Goal: Transaction & Acquisition: Obtain resource

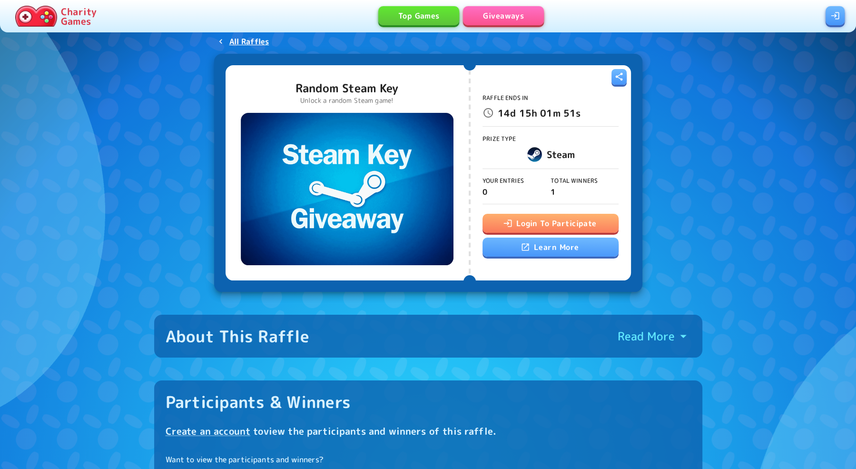
scroll to position [25, 0]
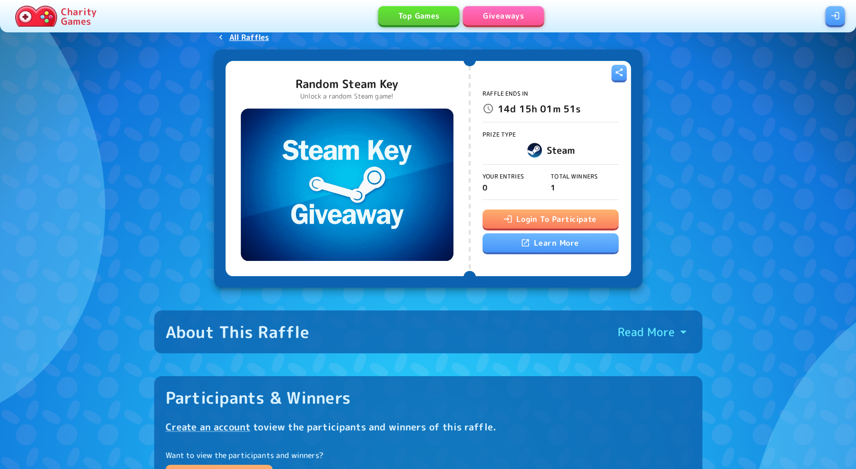
click at [555, 217] on button "Login To Participate" at bounding box center [550, 218] width 136 height 19
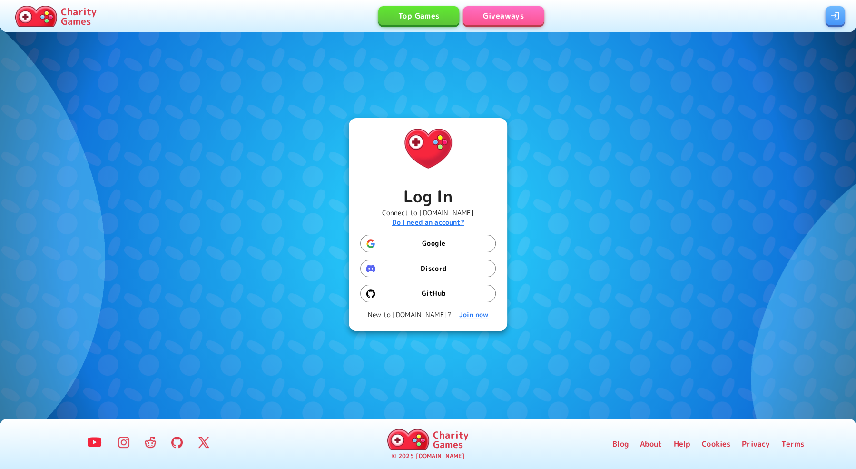
click at [438, 221] on b "Do I need an account?" at bounding box center [428, 221] width 72 height 9
click at [434, 245] on button "Google" at bounding box center [428, 244] width 136 height 18
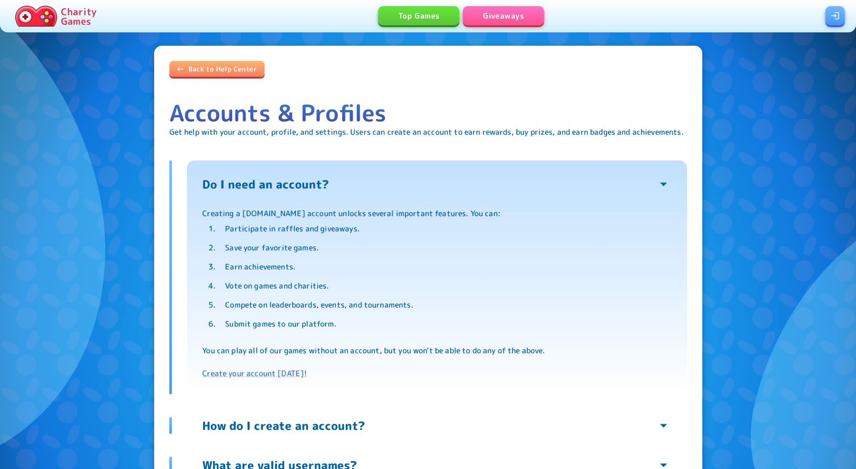
scroll to position [2, 0]
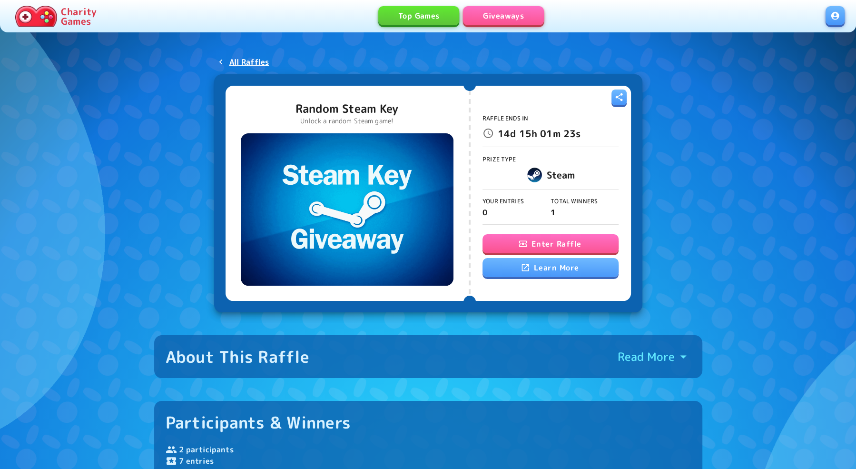
click at [557, 248] on button "Enter Raffle" at bounding box center [550, 243] width 136 height 19
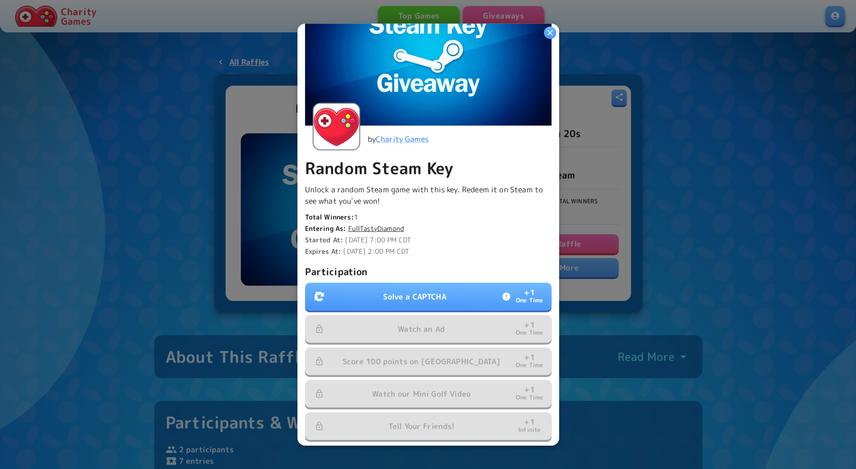
scroll to position [116, 0]
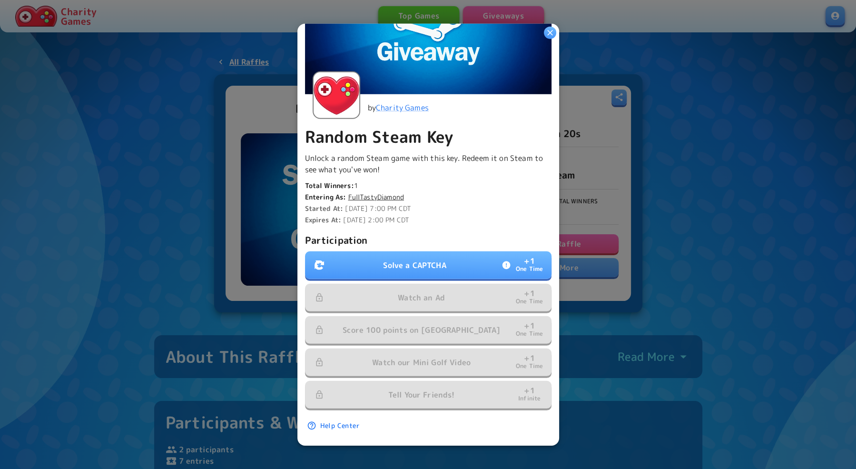
click at [430, 261] on p "Solve a CAPTCHA" at bounding box center [414, 264] width 63 height 11
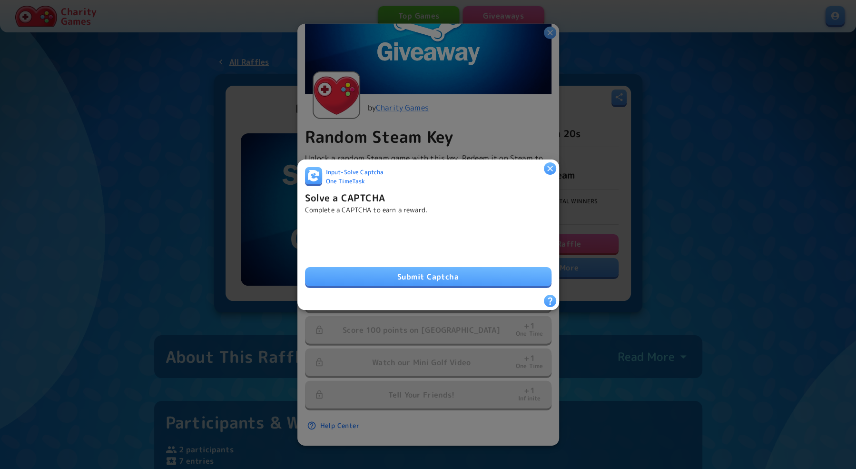
click at [395, 271] on button "Submit Captcha" at bounding box center [428, 276] width 246 height 19
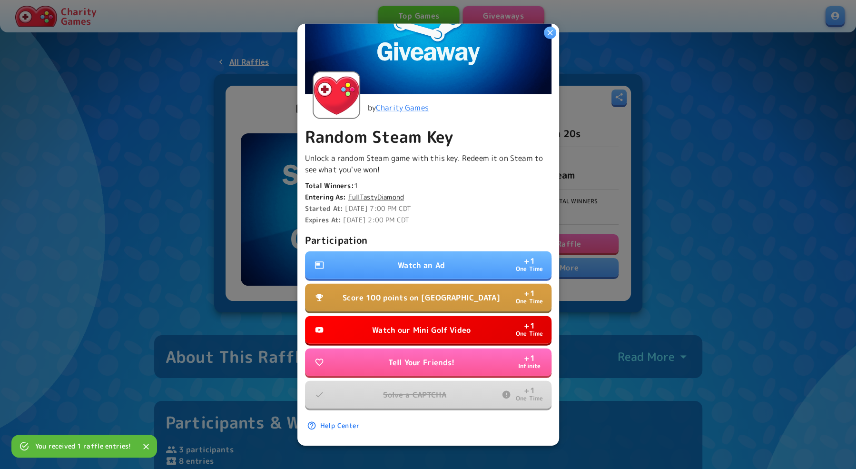
click at [434, 292] on button "Score 100 points on Tall Tower + 1 One Time" at bounding box center [428, 298] width 246 height 28
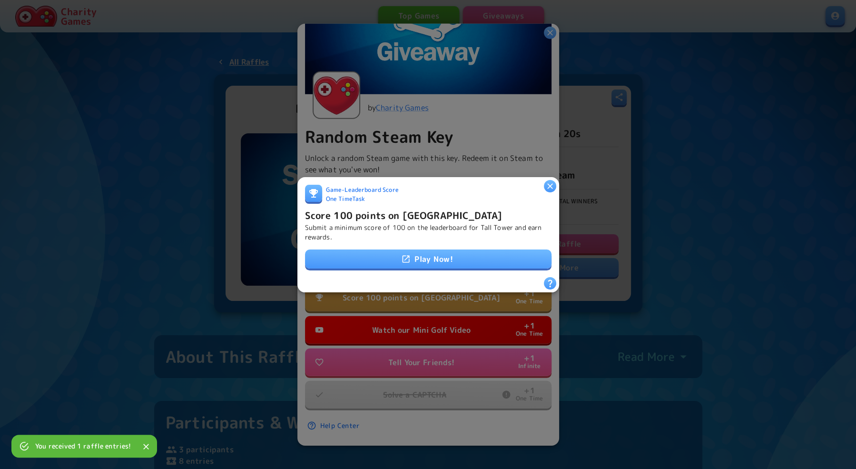
click at [548, 190] on icon "button" at bounding box center [550, 186] width 10 height 10
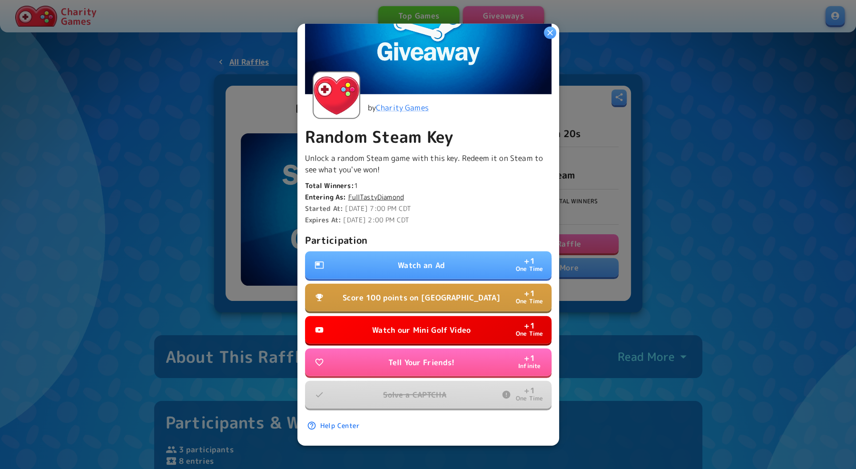
click at [409, 330] on p "Watch our Mini Golf Video" at bounding box center [421, 329] width 98 height 11
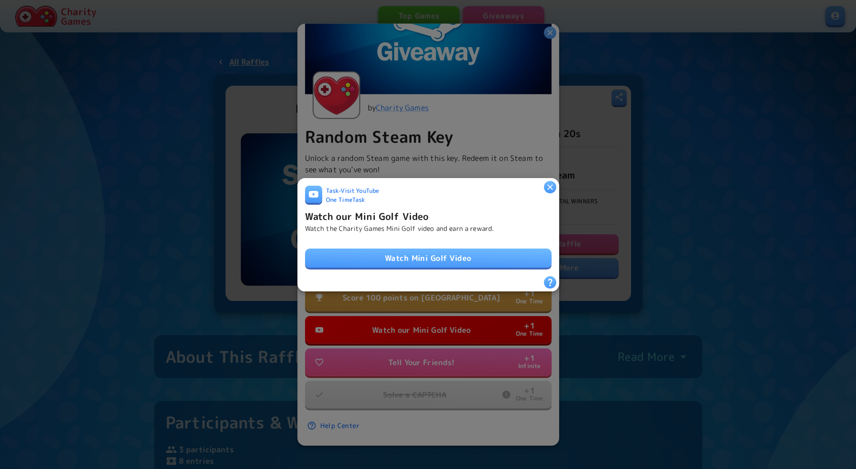
click at [442, 260] on link "Watch Mini Golf Video" at bounding box center [428, 257] width 246 height 19
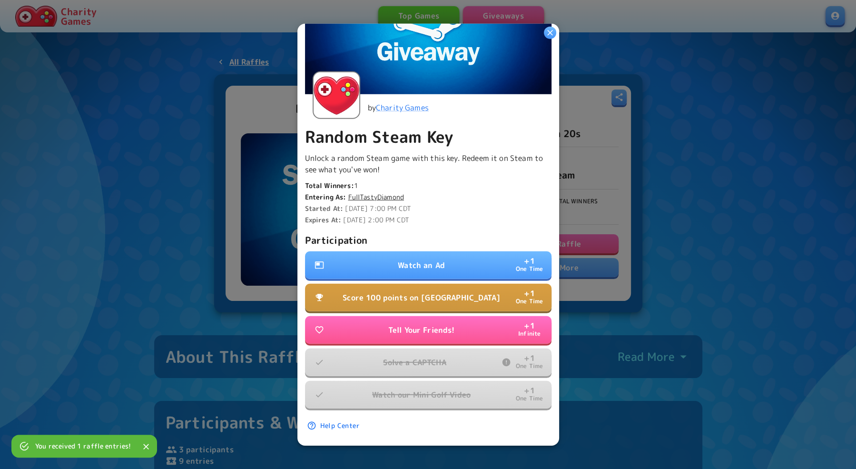
click at [424, 328] on p "Tell Your Friends!" at bounding box center [421, 329] width 67 height 11
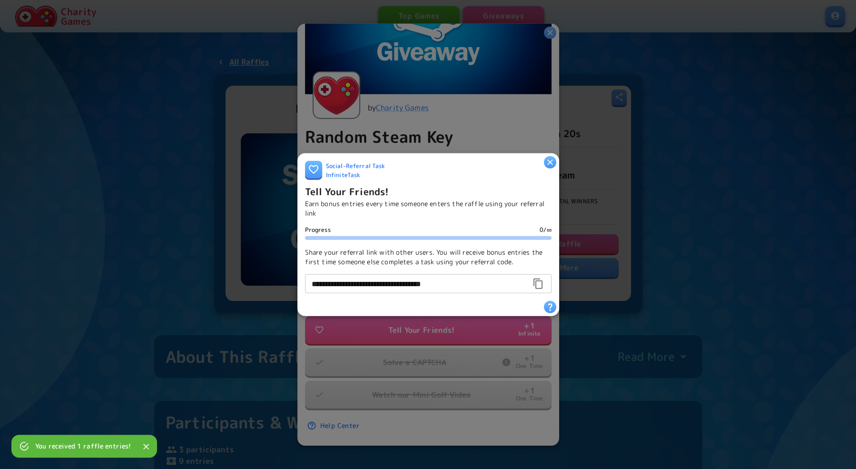
click at [548, 161] on icon "button" at bounding box center [550, 162] width 10 height 10
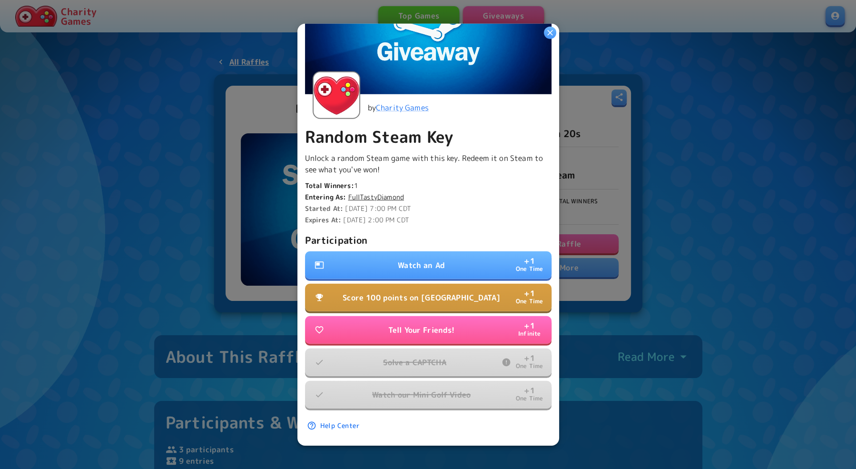
click at [438, 259] on p "Watch an Ad" at bounding box center [421, 264] width 47 height 11
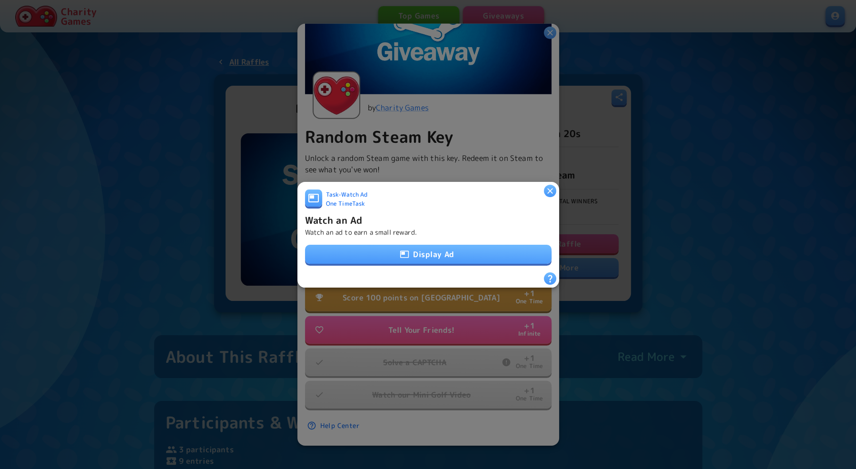
click at [438, 257] on button "Display Ad" at bounding box center [428, 254] width 246 height 19
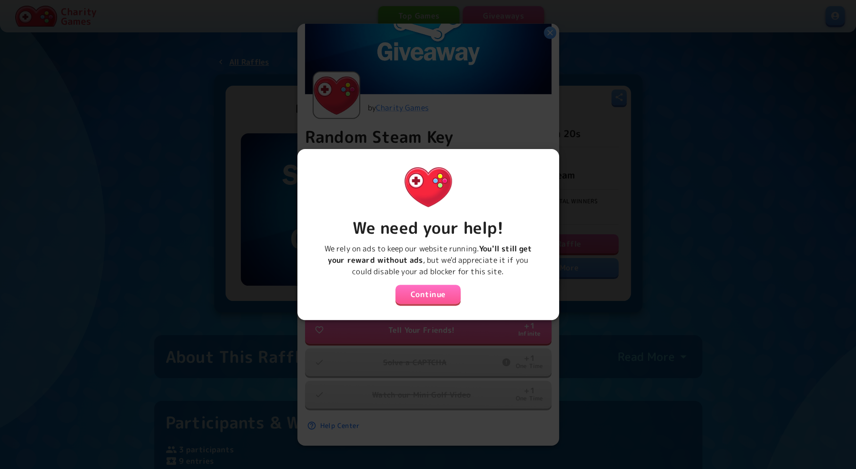
click at [429, 298] on button "Continue" at bounding box center [428, 294] width 66 height 19
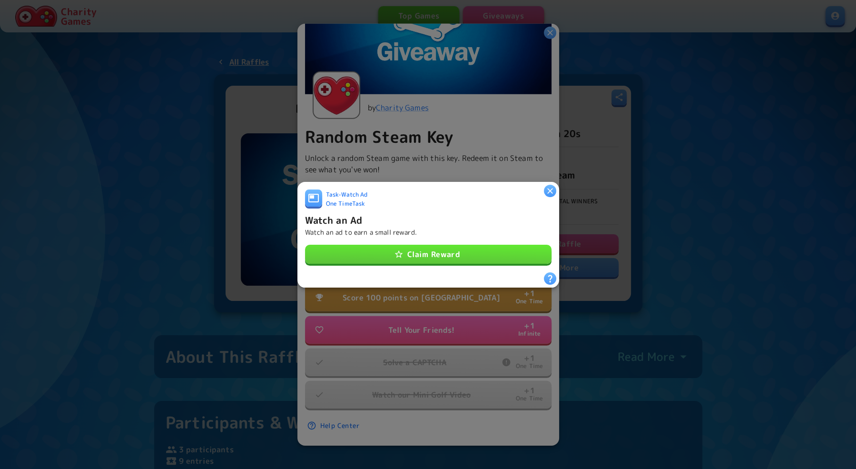
click at [439, 256] on button "Claim Reward" at bounding box center [428, 254] width 246 height 19
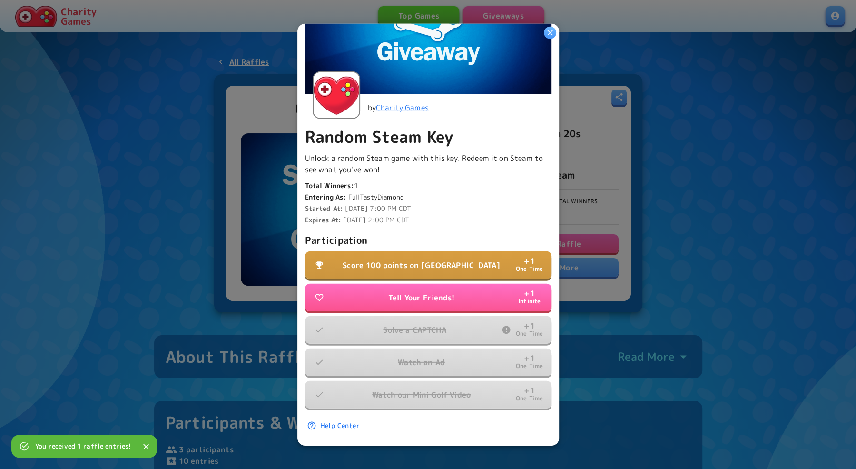
click at [439, 266] on p "Score 100 points on Tall Tower" at bounding box center [421, 264] width 157 height 11
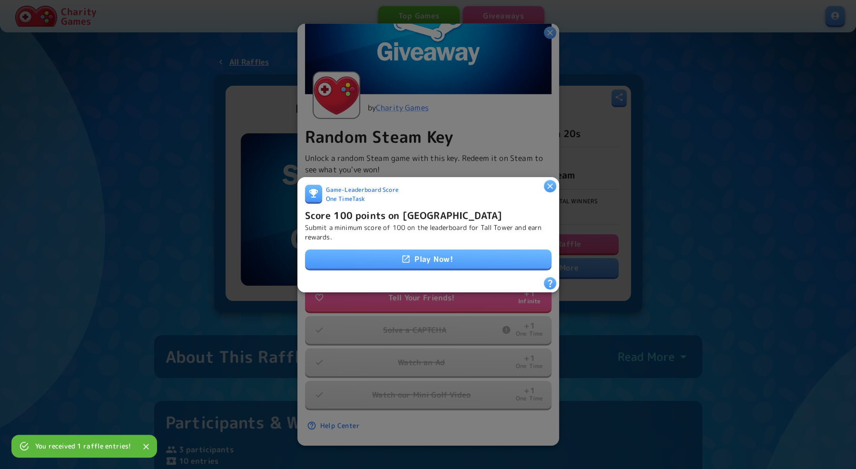
click at [433, 260] on link "Play Now!" at bounding box center [428, 258] width 246 height 19
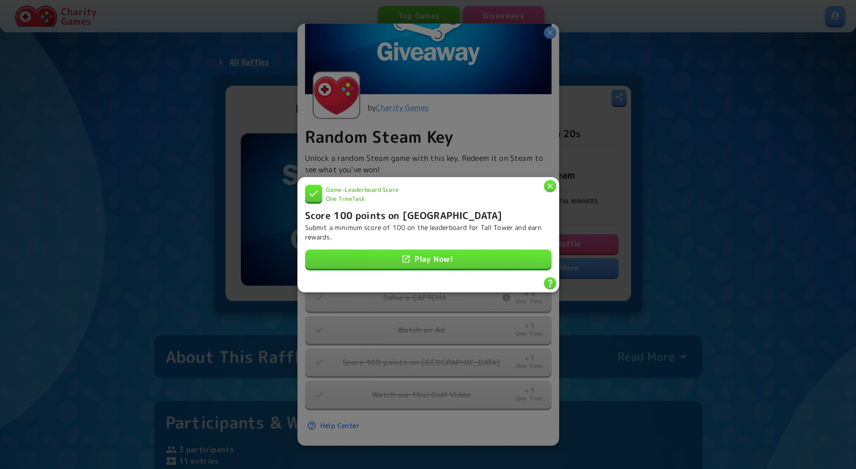
click at [547, 186] on icon "button" at bounding box center [550, 186] width 10 height 10
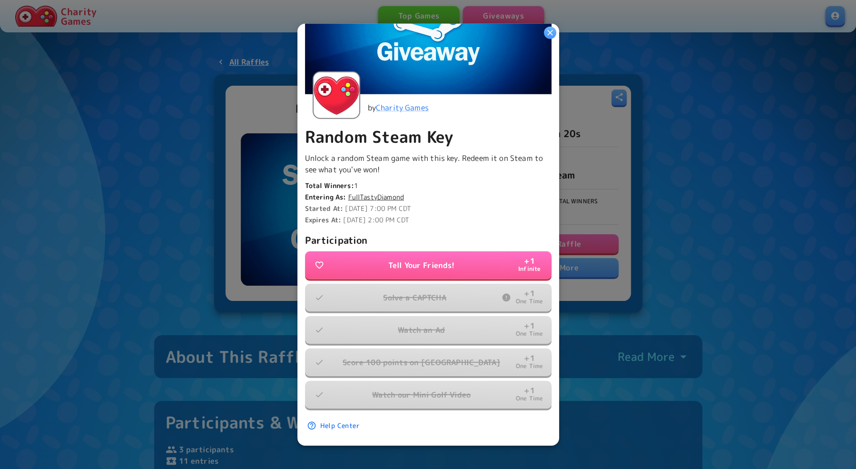
click at [547, 33] on icon "button" at bounding box center [550, 33] width 10 height 10
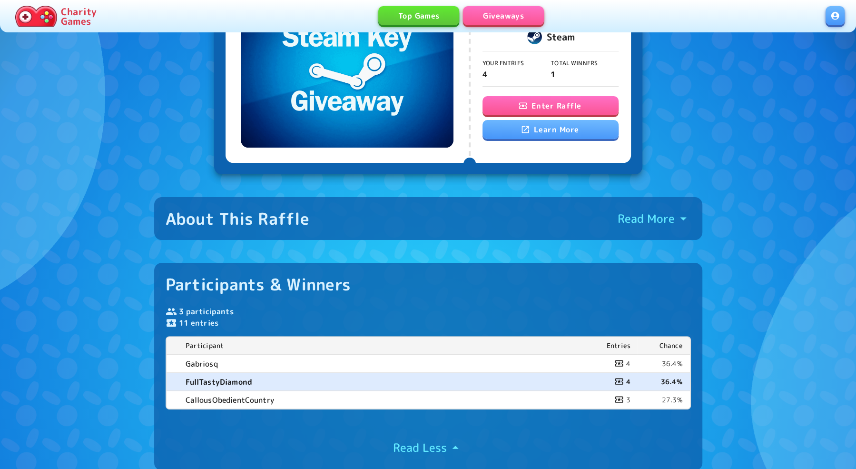
scroll to position [166, 0]
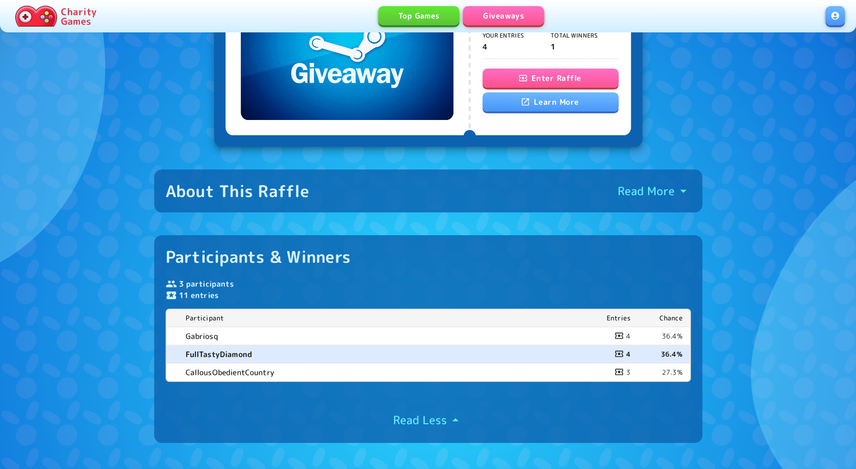
click at [837, 30] on div "Charity Games Top Games Giveaways" at bounding box center [428, 16] width 856 height 32
click at [833, 18] on link at bounding box center [835, 15] width 19 height 19
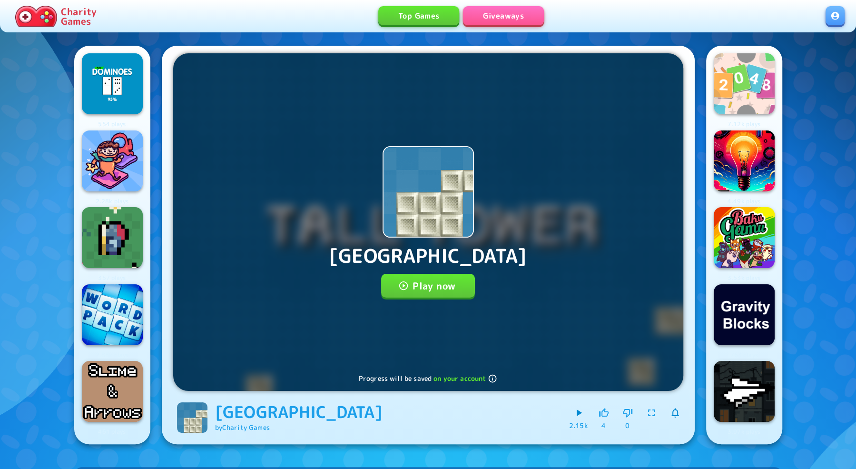
click at [423, 288] on button "Play now" at bounding box center [428, 286] width 94 height 24
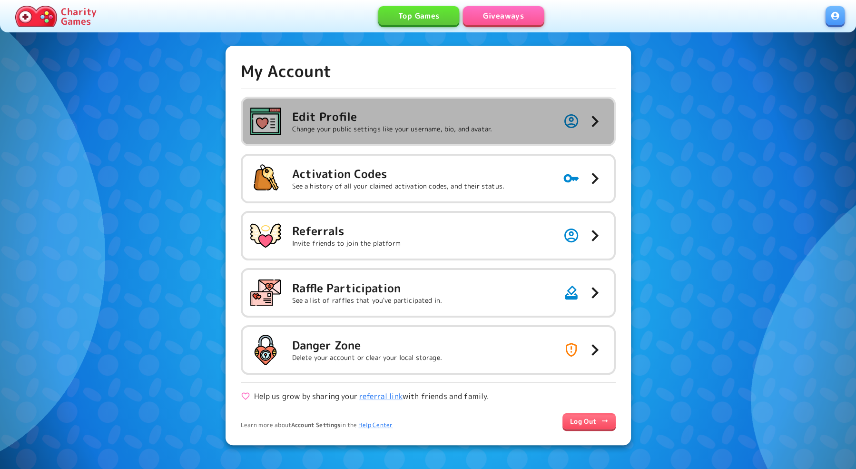
click at [463, 115] on h5 "Edit Profile" at bounding box center [392, 116] width 200 height 15
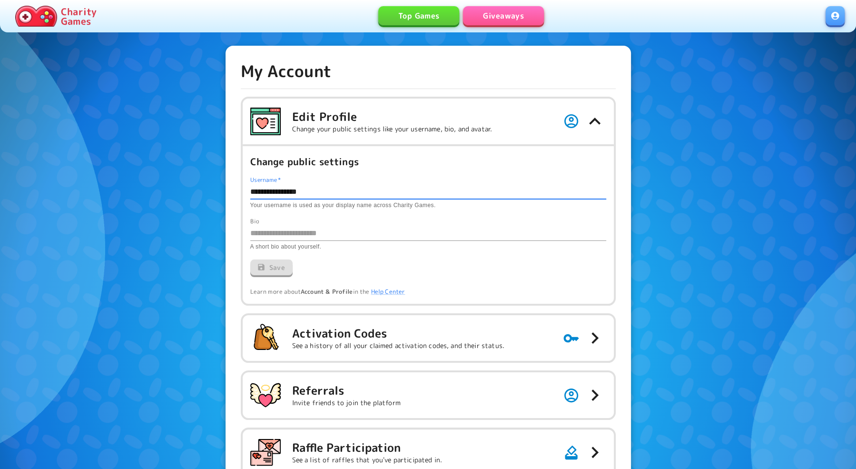
drag, startPoint x: 342, startPoint y: 188, endPoint x: 182, endPoint y: 186, distance: 159.9
click at [181, 186] on div "**********" at bounding box center [428, 325] width 856 height 650
click at [266, 269] on button "Save" at bounding box center [271, 267] width 43 height 16
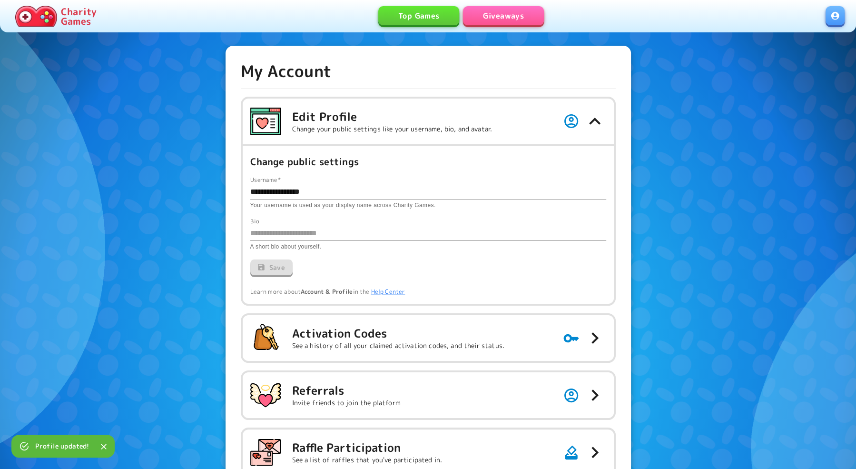
click at [370, 193] on input "**********" at bounding box center [428, 191] width 356 height 15
type input "**********"
click at [262, 269] on icon "button" at bounding box center [261, 267] width 7 height 7
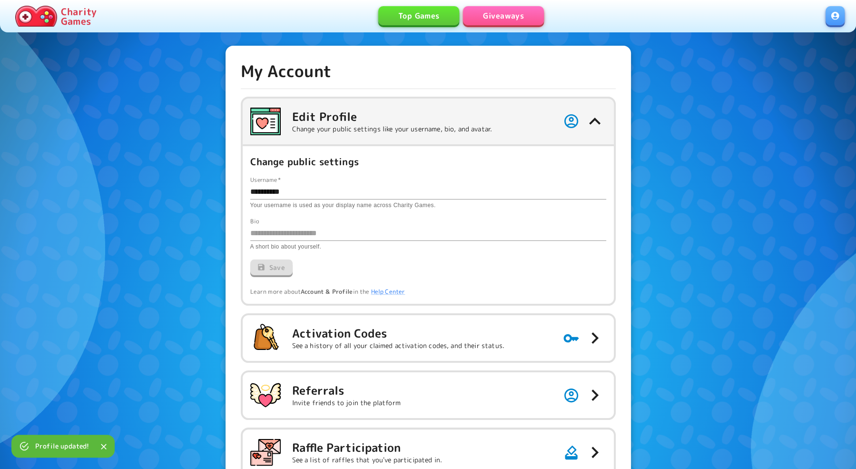
click at [595, 127] on icon "button" at bounding box center [594, 121] width 23 height 23
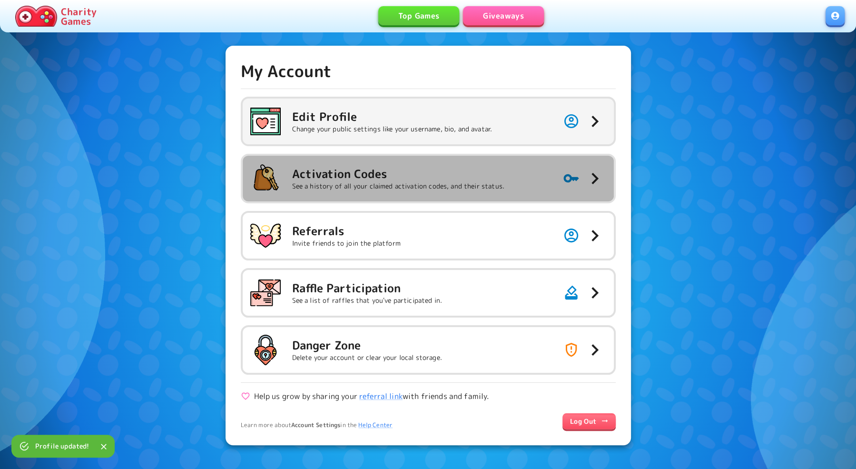
click at [422, 168] on h5 "Activation Codes" at bounding box center [398, 173] width 212 height 15
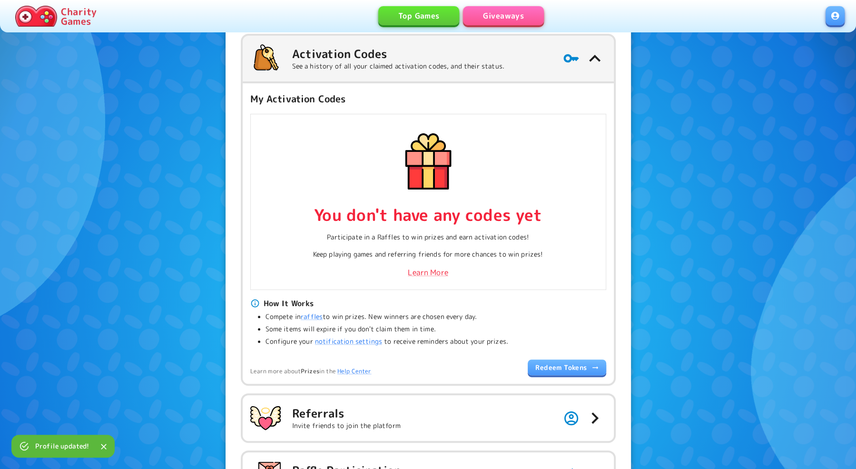
scroll to position [121, 0]
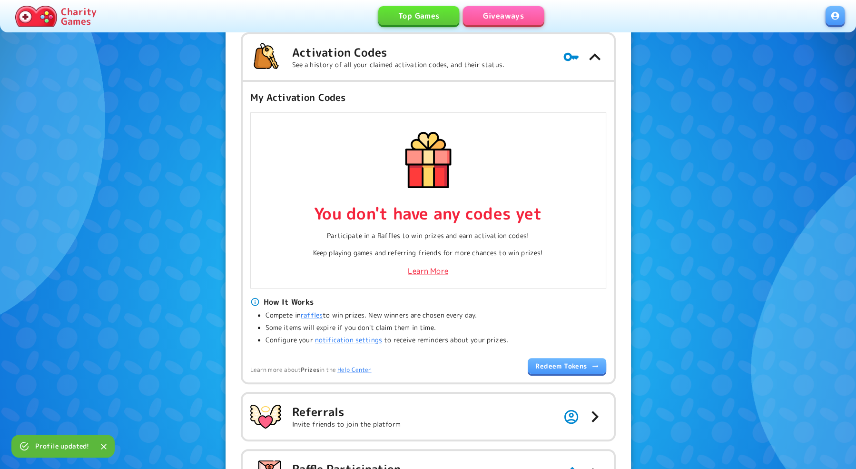
click at [552, 371] on link "Redeem Tokens" at bounding box center [567, 366] width 78 height 16
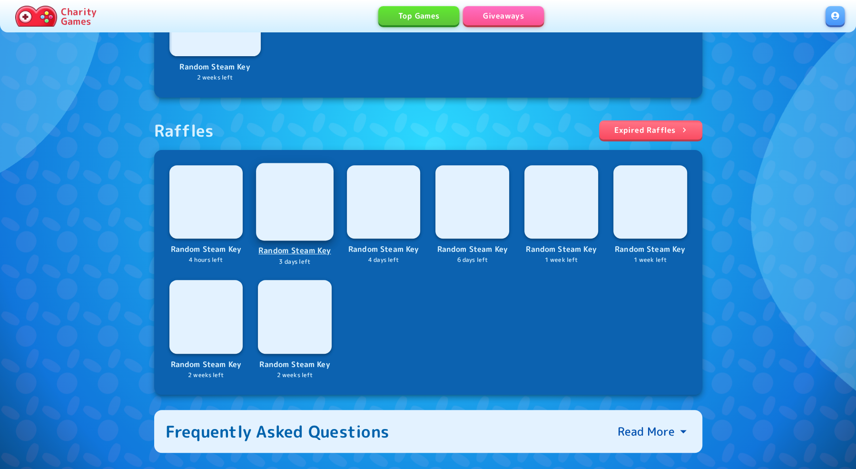
scroll to position [273, 0]
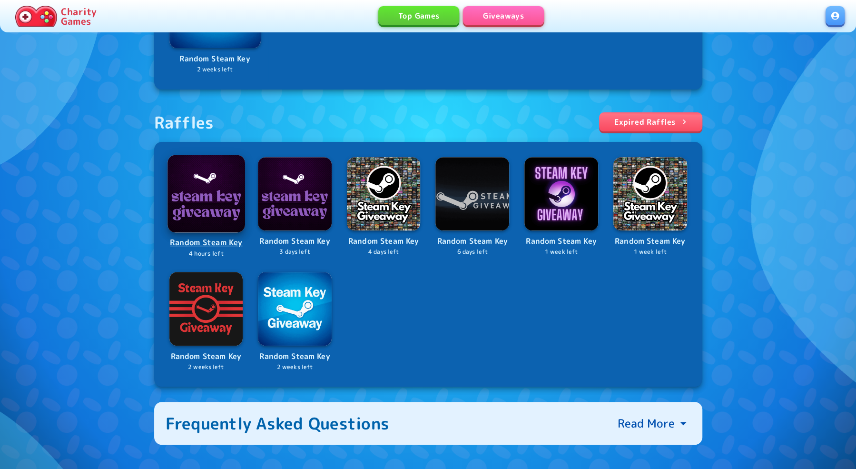
click at [228, 205] on img at bounding box center [205, 193] width 77 height 77
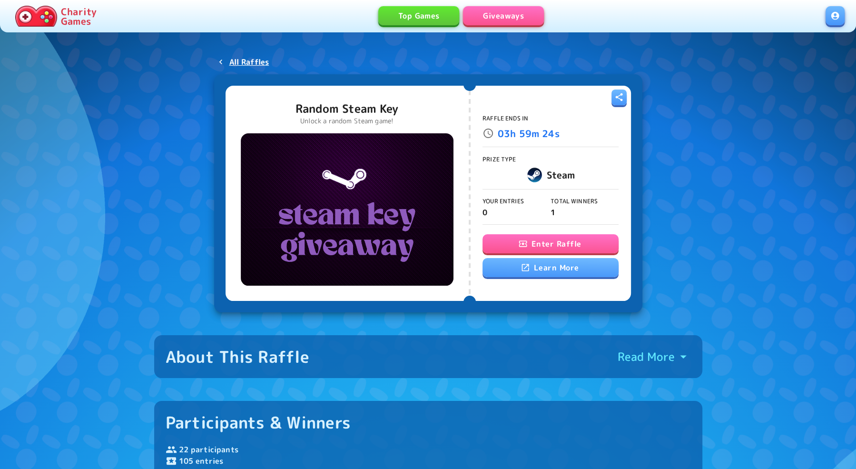
click at [532, 243] on button "Enter Raffle" at bounding box center [550, 243] width 136 height 19
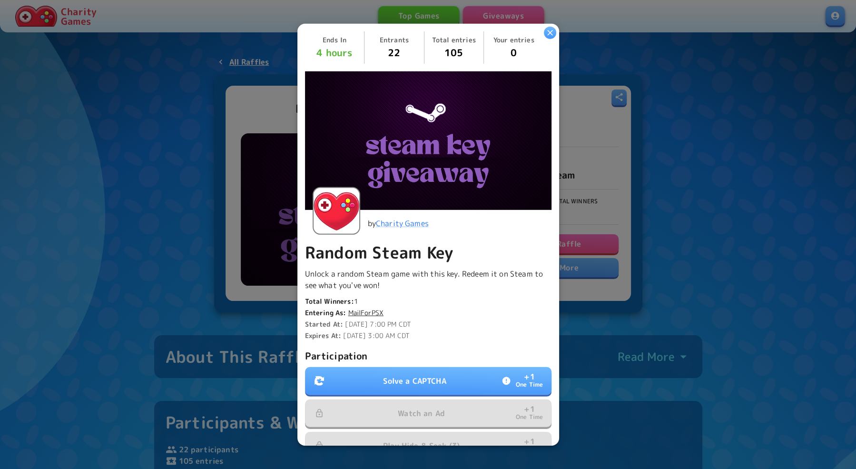
click at [419, 374] on button "Solve a CAPTCHA + 1 One Time" at bounding box center [428, 381] width 246 height 28
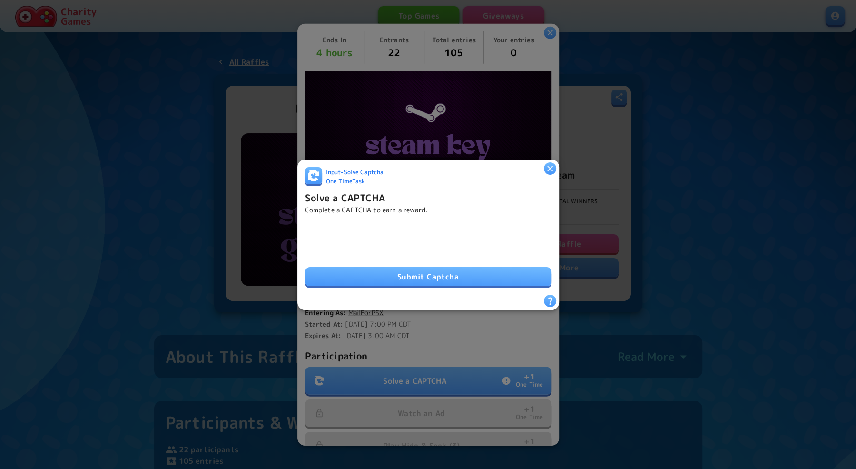
click at [386, 272] on button "Submit Captcha" at bounding box center [428, 276] width 246 height 19
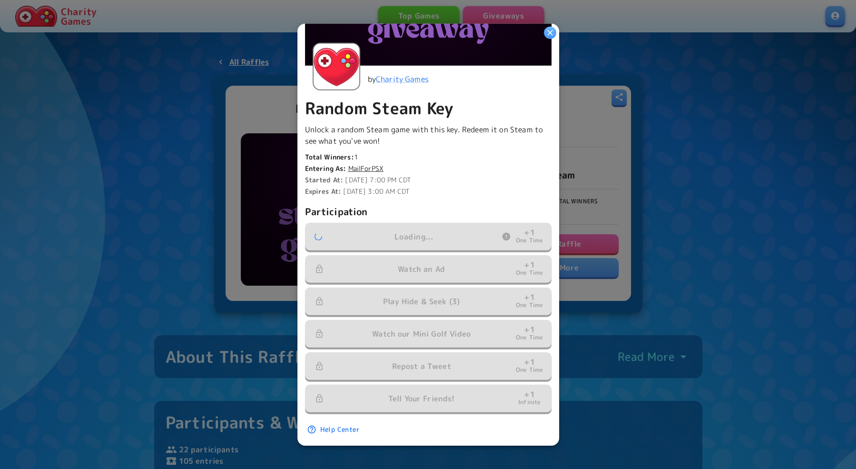
scroll to position [148, 0]
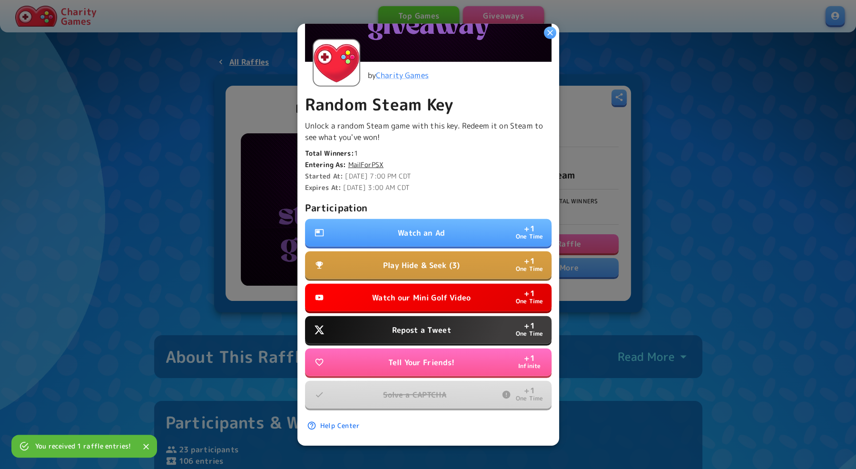
click at [435, 265] on p "Play Hide & Seek (3)" at bounding box center [421, 264] width 77 height 11
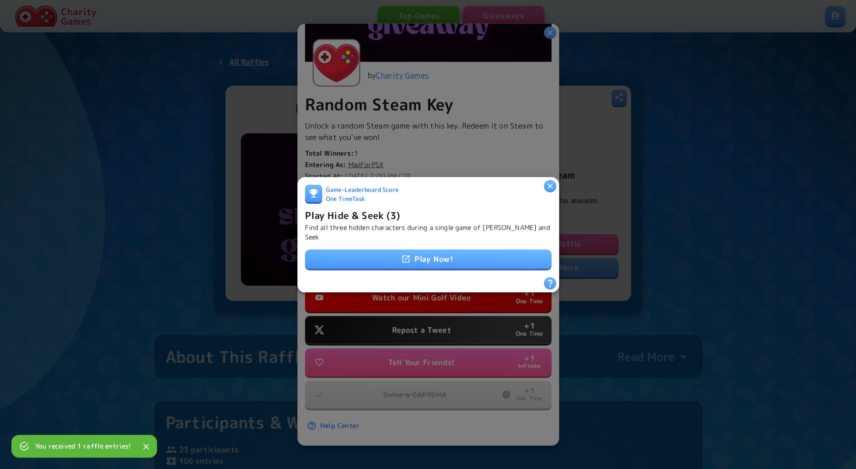
click at [550, 190] on icon "button" at bounding box center [550, 186] width 10 height 10
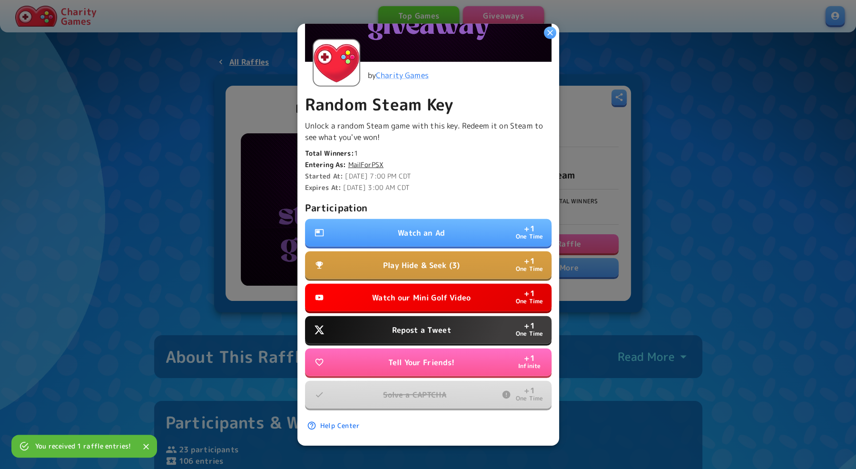
click at [440, 231] on p "Watch an Ad" at bounding box center [421, 232] width 47 height 11
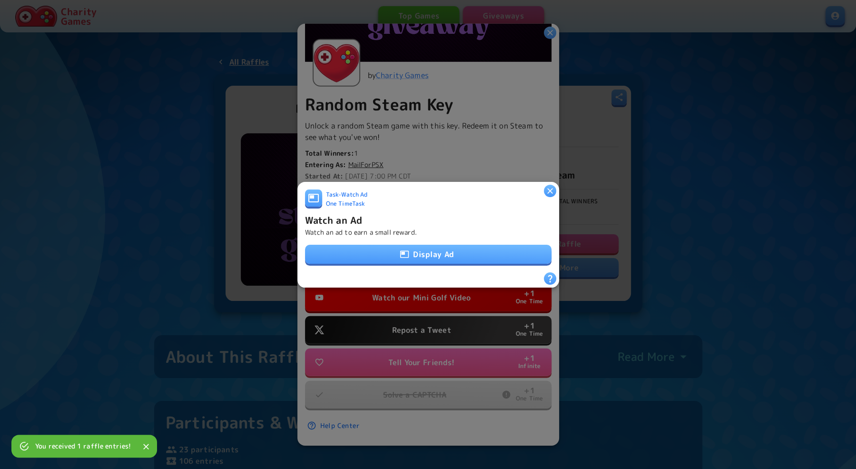
click at [424, 249] on button "Display Ad" at bounding box center [428, 254] width 246 height 19
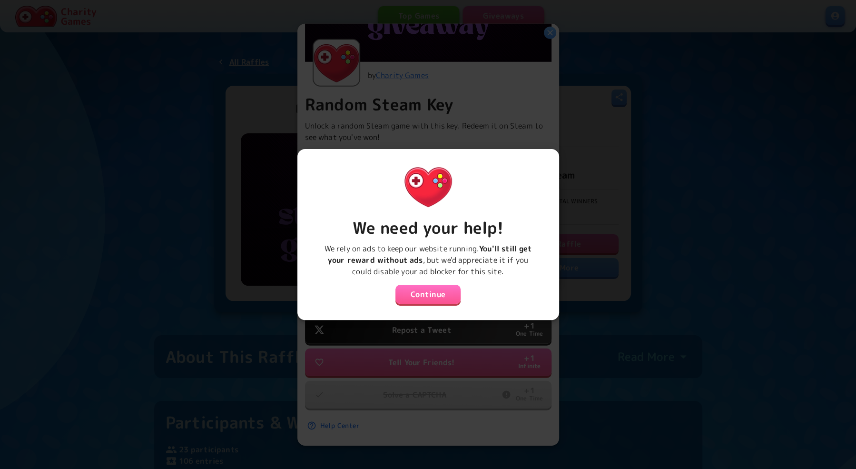
click at [423, 298] on button "Continue" at bounding box center [428, 294] width 66 height 19
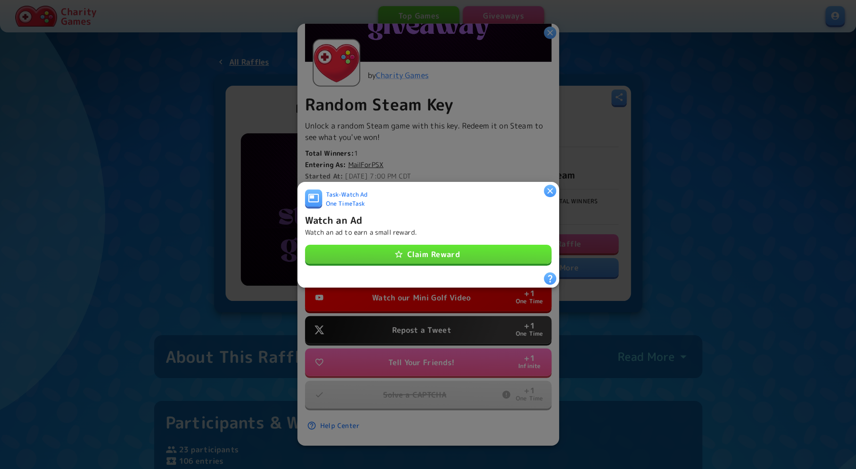
click at [457, 251] on button "Claim Reward" at bounding box center [428, 254] width 246 height 19
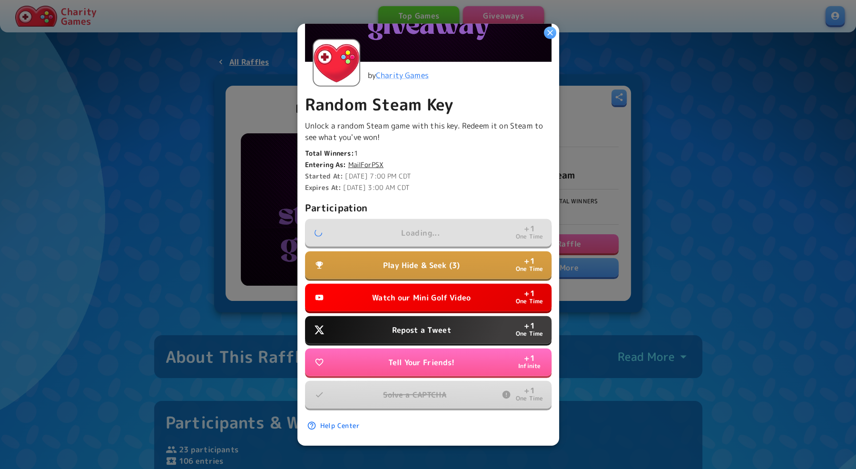
click at [418, 286] on button "Watch our Mini Golf Video + 1 One Time" at bounding box center [428, 298] width 246 height 28
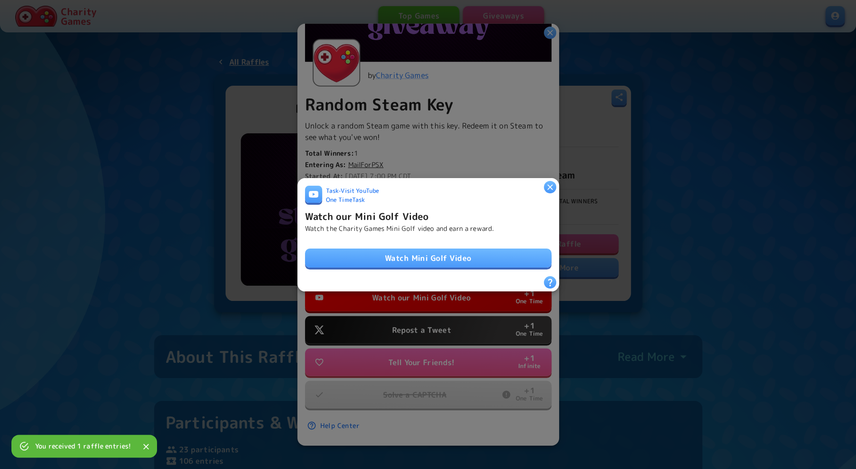
click at [424, 261] on link "Watch Mini Golf Video" at bounding box center [428, 257] width 246 height 19
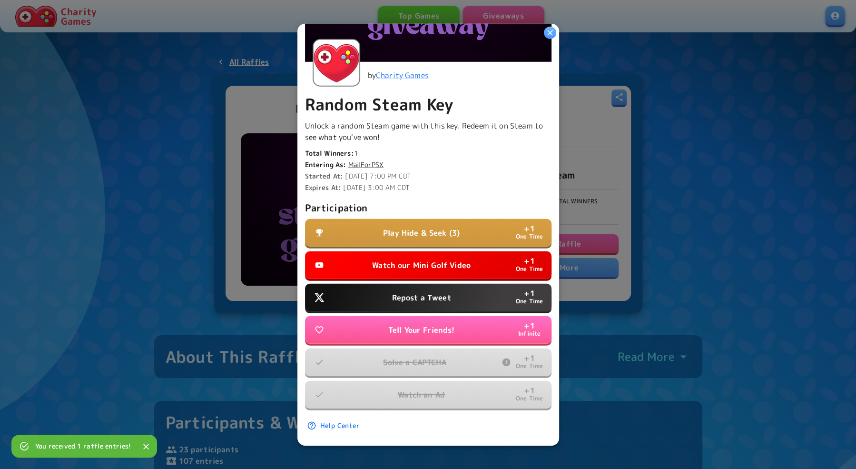
click at [439, 298] on p "Repost a Tweet" at bounding box center [421, 297] width 59 height 11
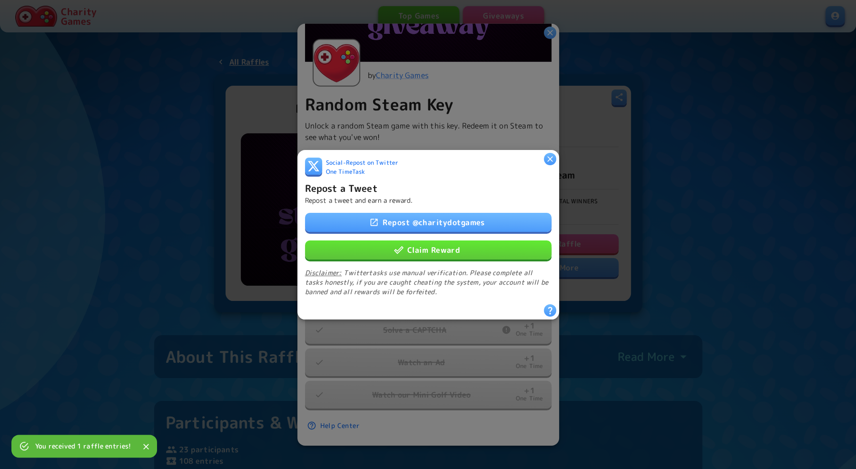
click at [451, 229] on link "Repost @ charitydotgames" at bounding box center [428, 221] width 246 height 19
click at [443, 249] on button "Claim Reward" at bounding box center [428, 249] width 246 height 19
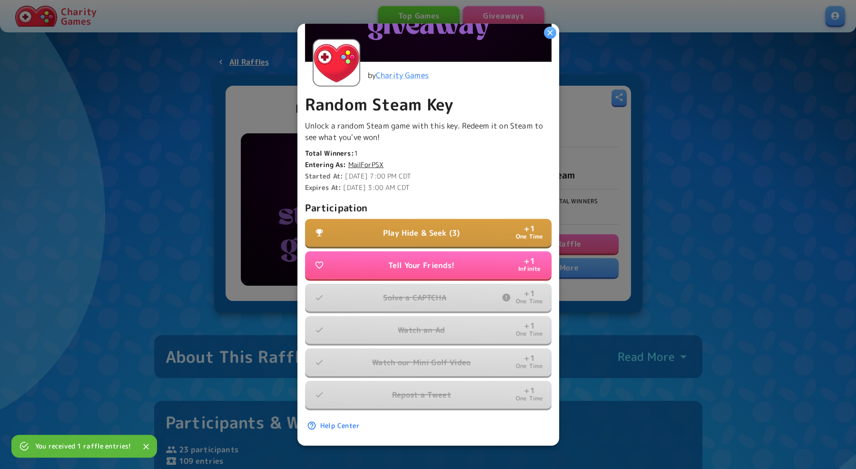
click at [445, 234] on p "Play Hide & Seek (3)" at bounding box center [421, 232] width 77 height 11
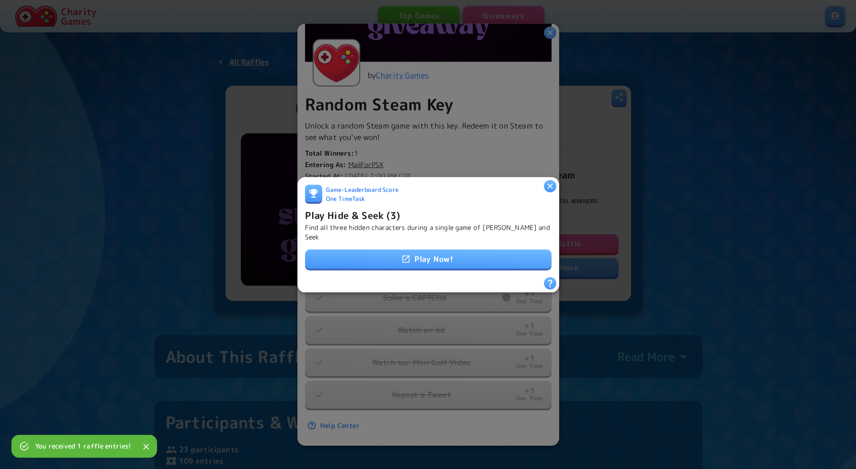
click at [437, 256] on link "Play Now!" at bounding box center [428, 258] width 246 height 19
click at [549, 281] on icon at bounding box center [550, 283] width 4 height 8
click at [549, 188] on icon "button" at bounding box center [550, 186] width 10 height 10
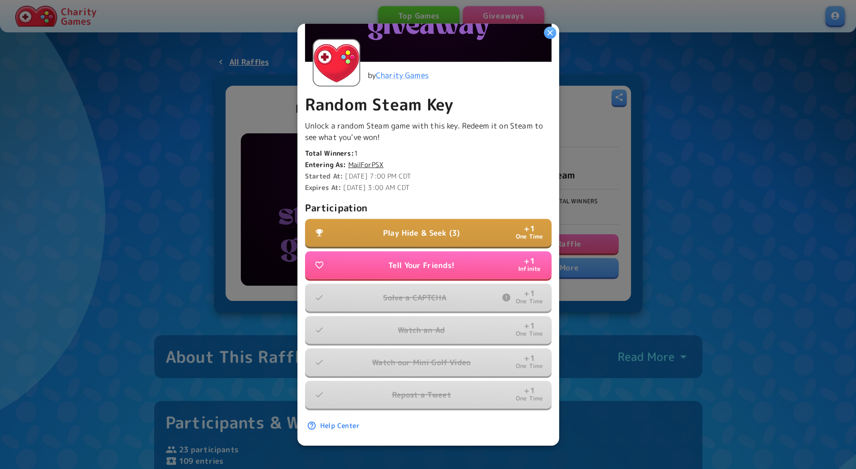
click at [549, 36] on icon "button" at bounding box center [550, 33] width 10 height 10
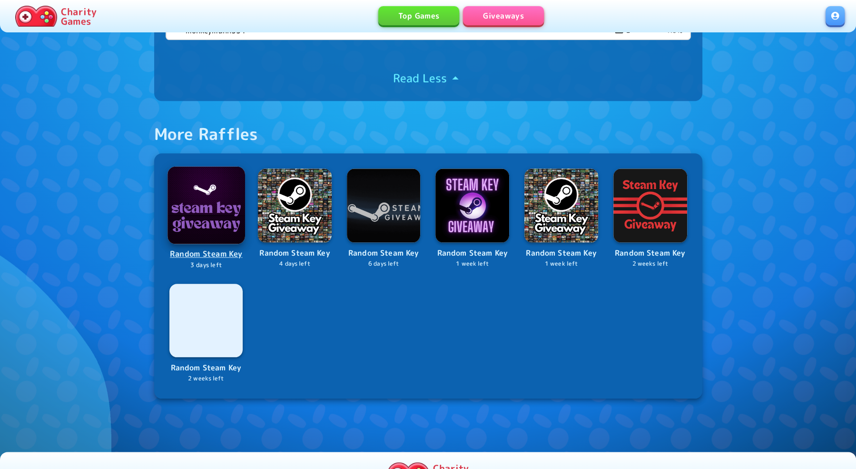
scroll to position [872, 0]
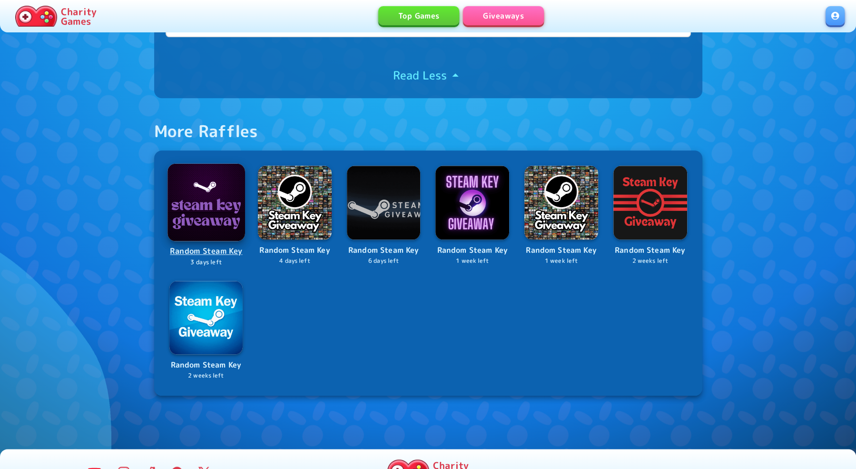
click at [202, 208] on img at bounding box center [205, 202] width 77 height 77
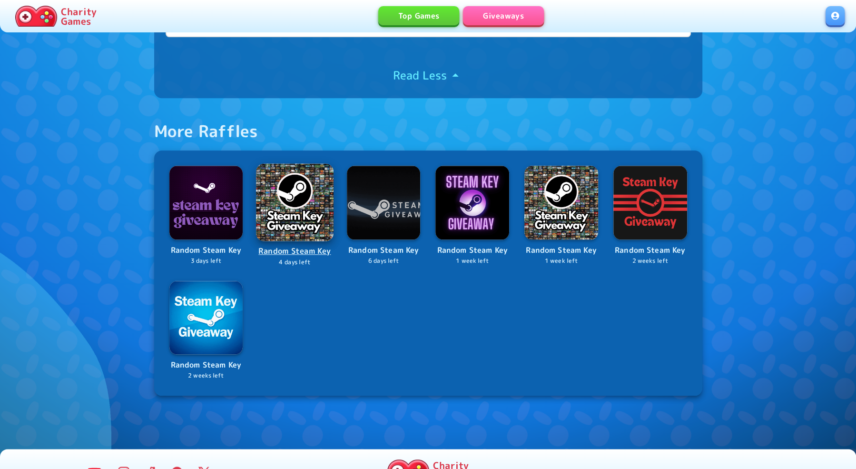
click at [296, 208] on img at bounding box center [294, 202] width 77 height 77
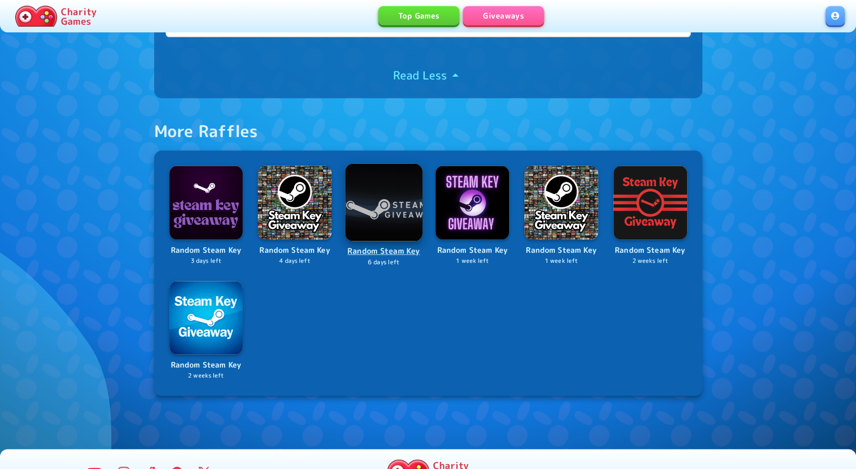
click at [370, 212] on img at bounding box center [384, 203] width 78 height 78
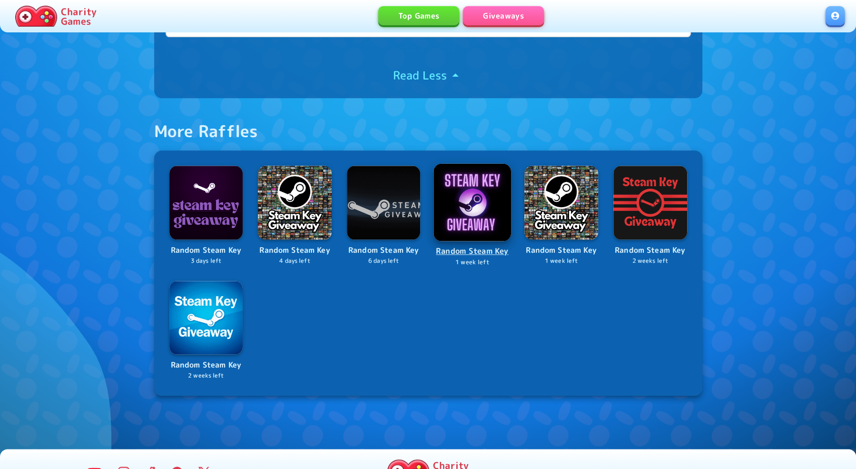
click at [459, 212] on img at bounding box center [473, 203] width 78 height 78
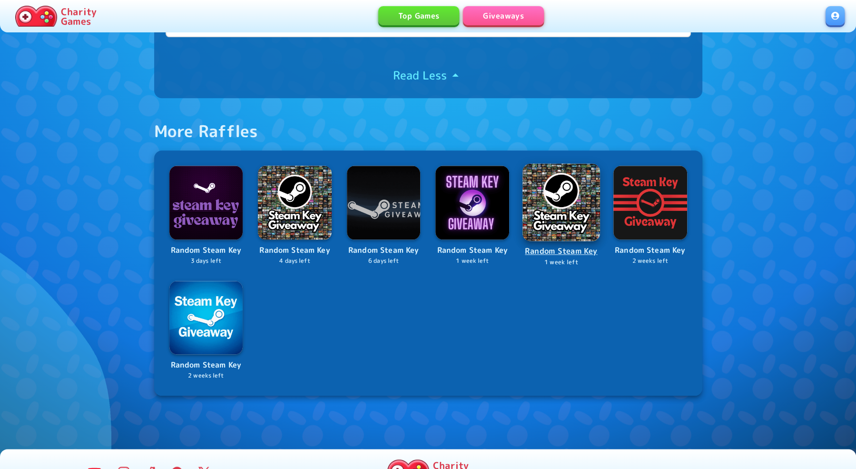
click at [559, 212] on img at bounding box center [561, 203] width 78 height 78
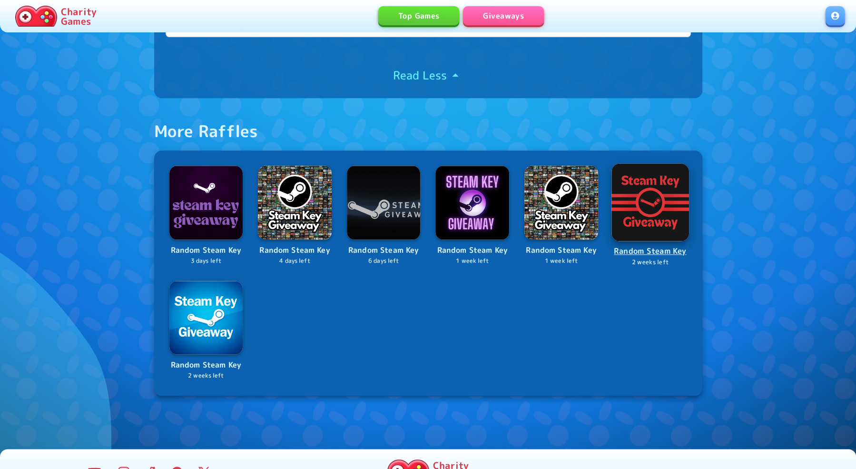
click at [657, 212] on img at bounding box center [650, 203] width 78 height 78
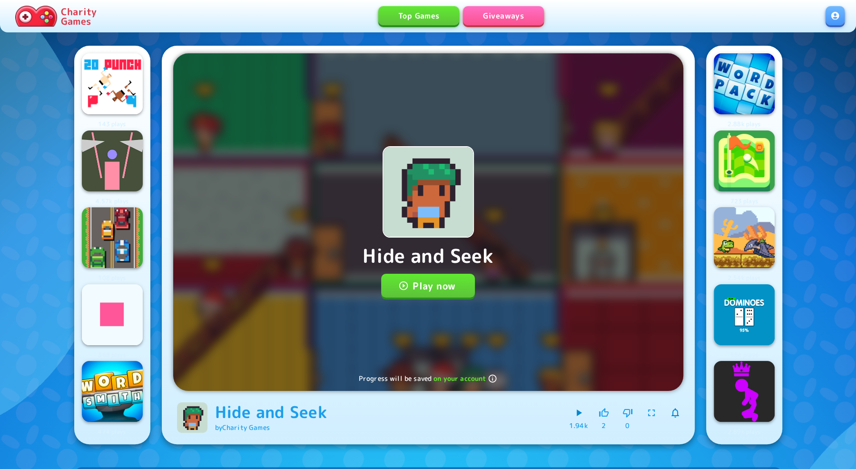
click at [435, 285] on button "Play now" at bounding box center [428, 286] width 94 height 24
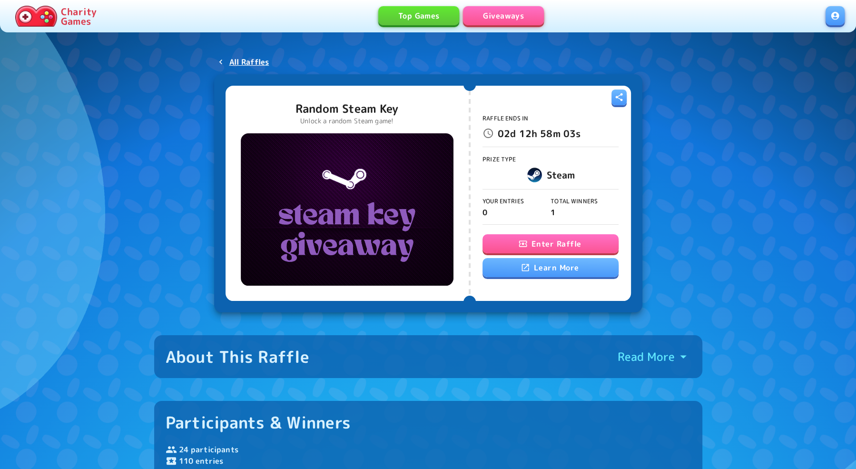
click at [552, 247] on button "Enter Raffle" at bounding box center [550, 243] width 136 height 19
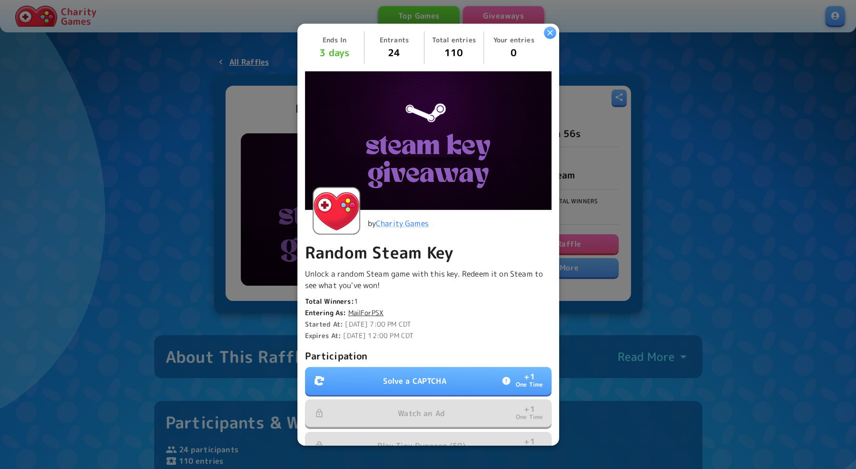
click at [399, 378] on p "Solve a CAPTCHA" at bounding box center [414, 380] width 63 height 11
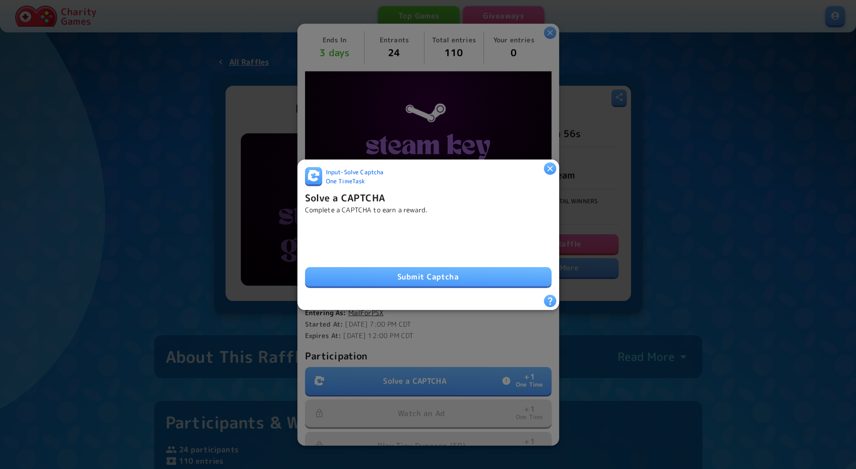
click at [360, 279] on button "Submit Captcha" at bounding box center [428, 276] width 246 height 19
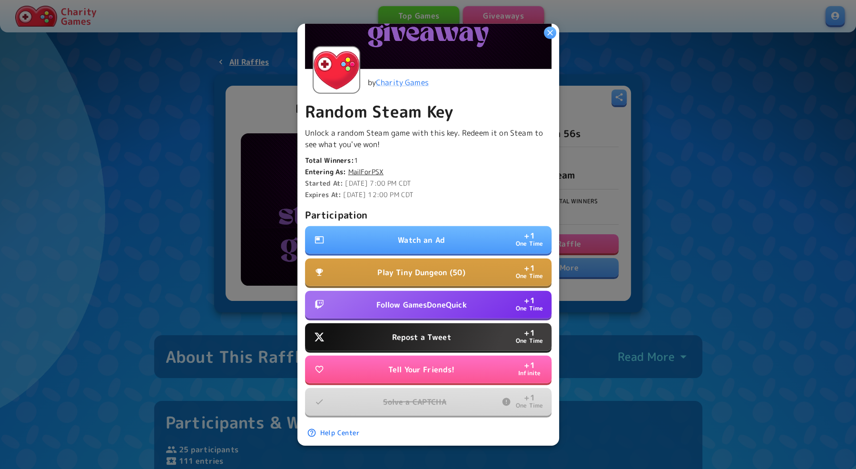
scroll to position [148, 0]
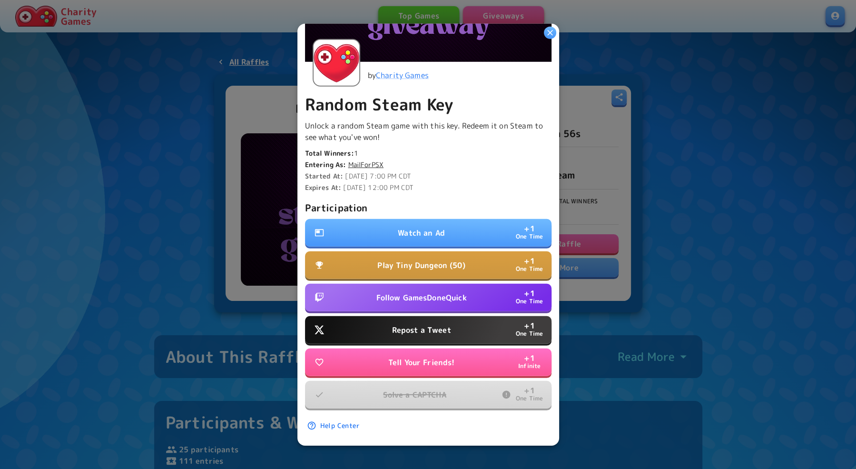
click at [440, 227] on button "Watch an Ad + 1 One Time" at bounding box center [428, 233] width 246 height 28
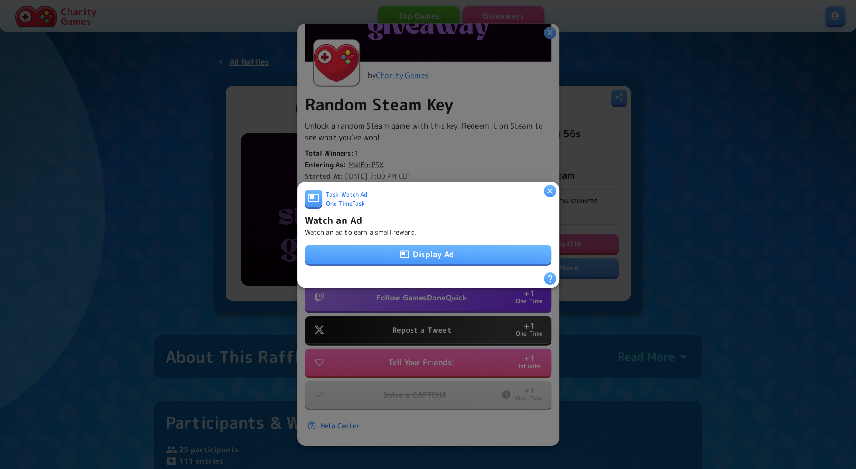
click at [428, 250] on button "Display Ad" at bounding box center [428, 254] width 246 height 19
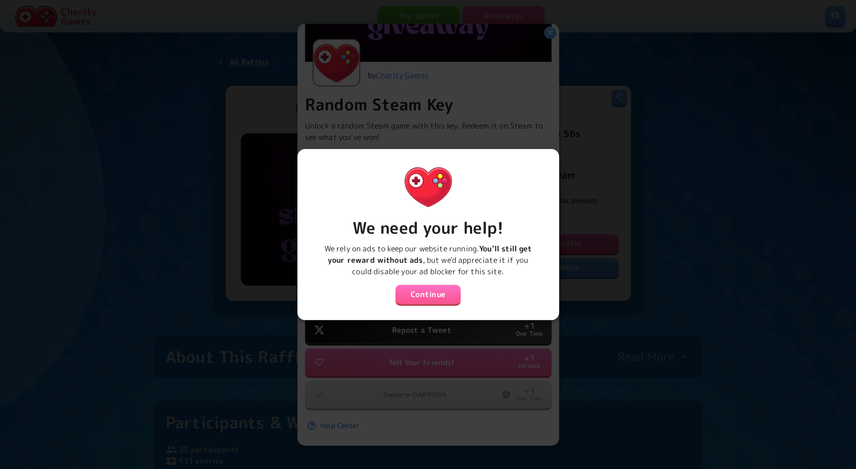
click at [442, 293] on button "Continue" at bounding box center [428, 294] width 66 height 19
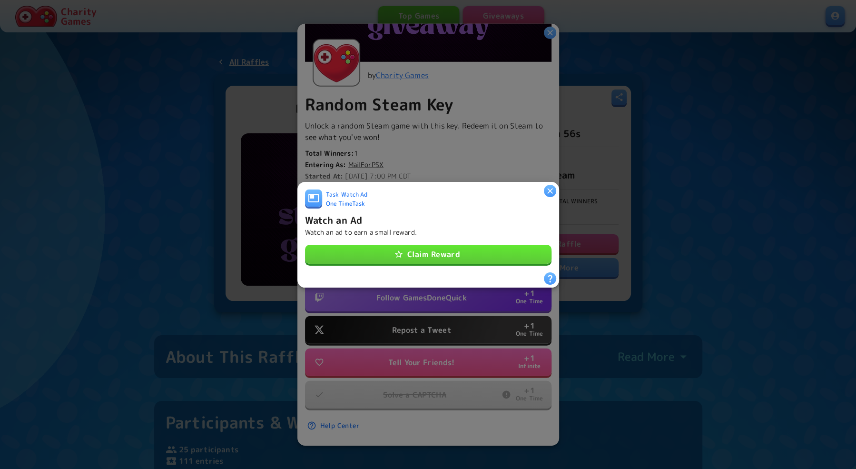
click at [422, 249] on button "Claim Reward" at bounding box center [428, 254] width 246 height 19
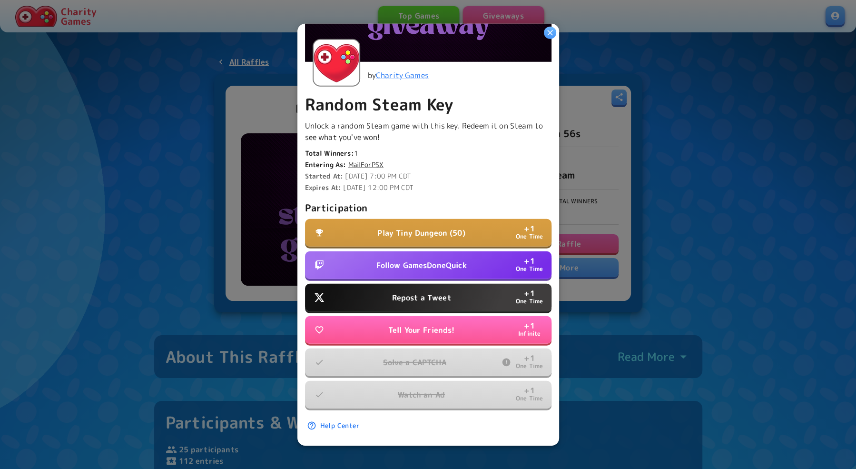
click at [414, 269] on p "Follow GamesDoneQuick" at bounding box center [421, 264] width 90 height 11
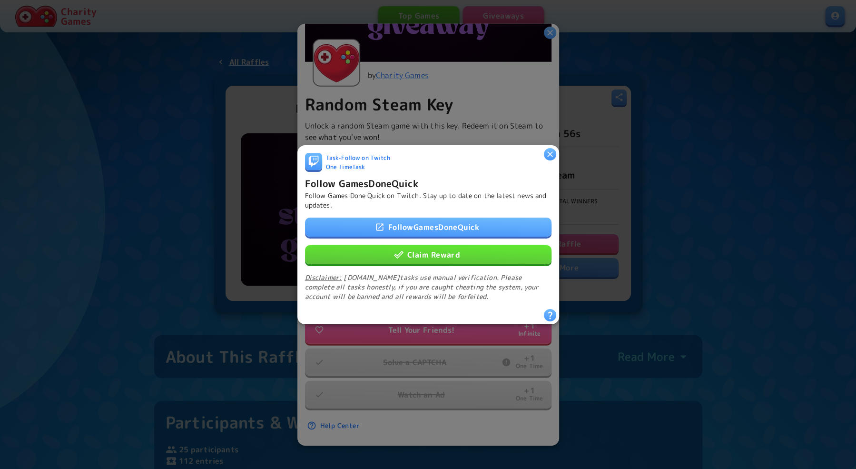
click at [467, 228] on link "Follow GamesDoneQuick" at bounding box center [428, 226] width 246 height 19
click at [434, 252] on button "Claim Reward" at bounding box center [428, 254] width 246 height 19
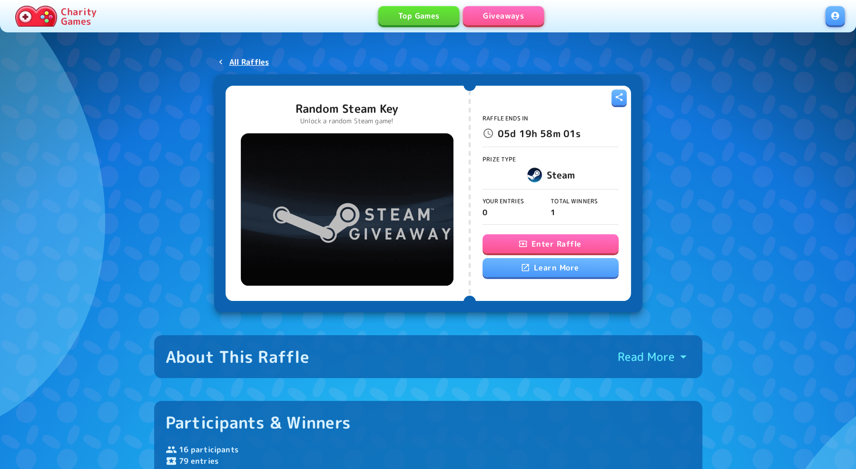
click at [524, 243] on icon "button" at bounding box center [523, 244] width 10 height 10
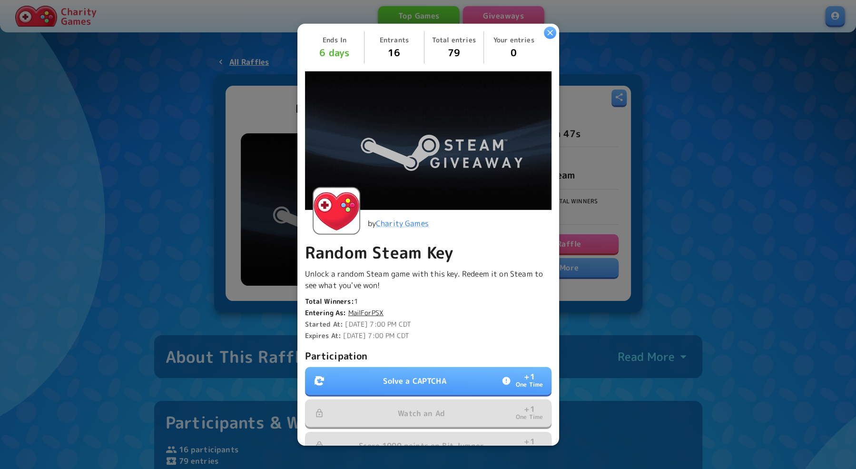
click at [375, 410] on span "Watch an Ad + 1 One Time" at bounding box center [428, 413] width 246 height 28
click at [388, 387] on button "Solve a CAPTCHA + 1 One Time" at bounding box center [428, 381] width 246 height 28
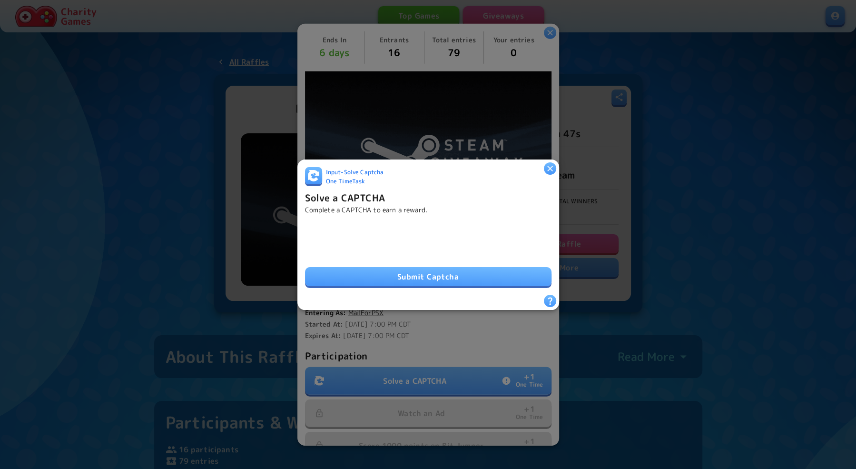
click at [401, 276] on button "Submit Captcha" at bounding box center [428, 276] width 246 height 19
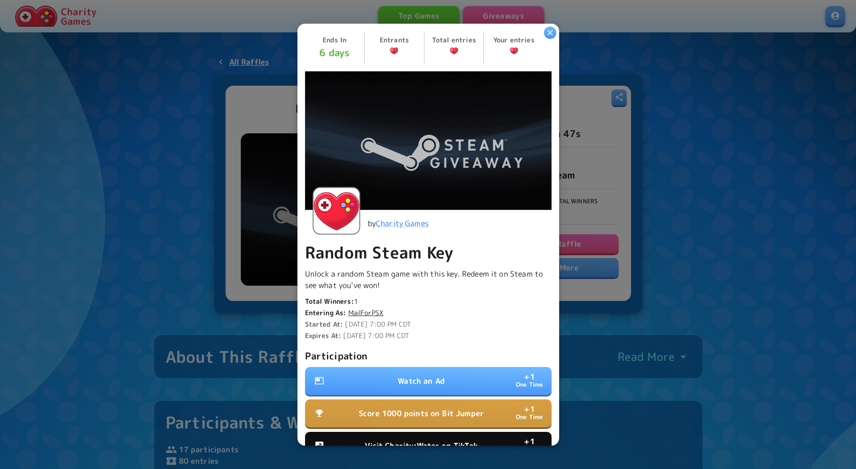
click at [414, 383] on p "Watch an Ad" at bounding box center [421, 380] width 47 height 11
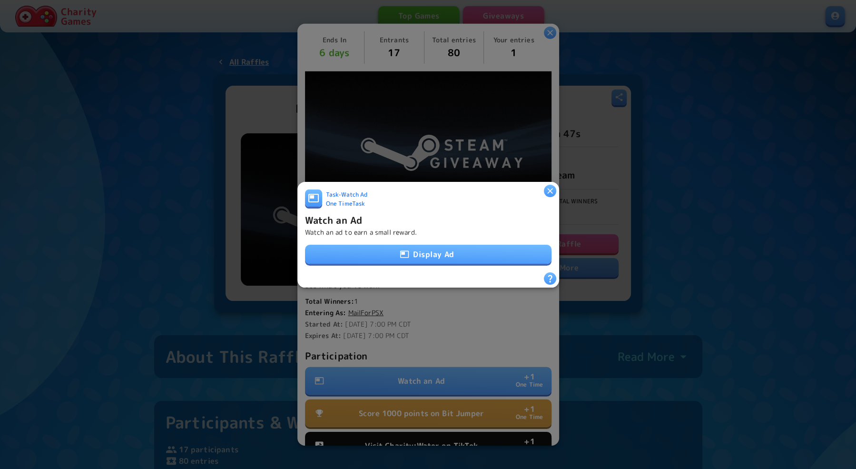
click at [421, 252] on button "Display Ad" at bounding box center [428, 254] width 246 height 19
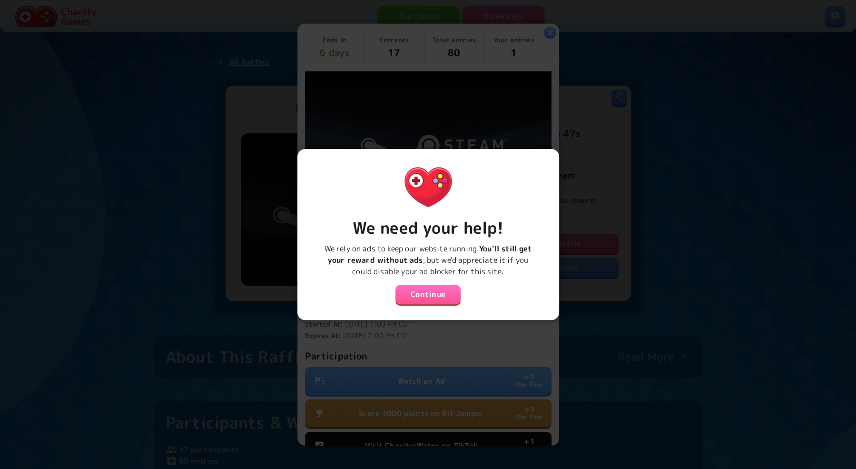
click at [431, 288] on button "Continue" at bounding box center [428, 294] width 66 height 19
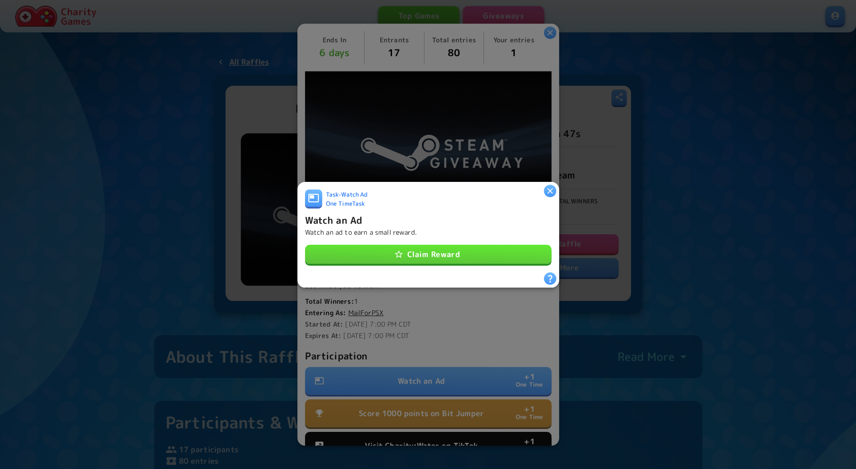
click at [437, 262] on button "Claim Reward" at bounding box center [428, 254] width 246 height 19
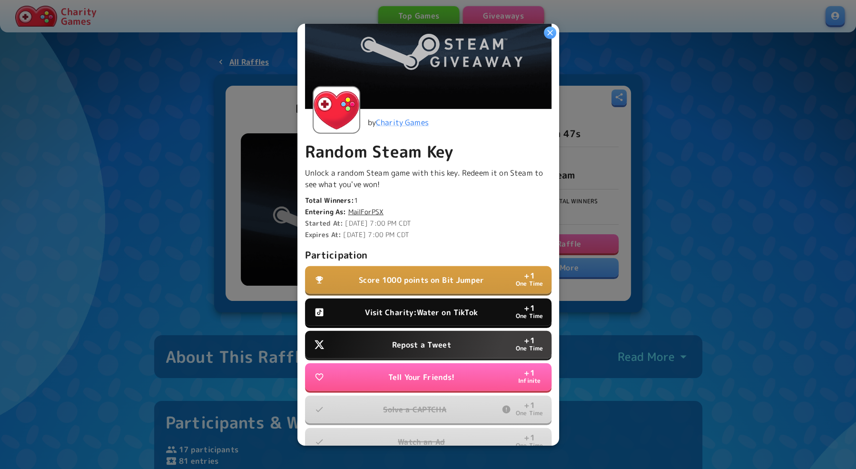
scroll to position [104, 0]
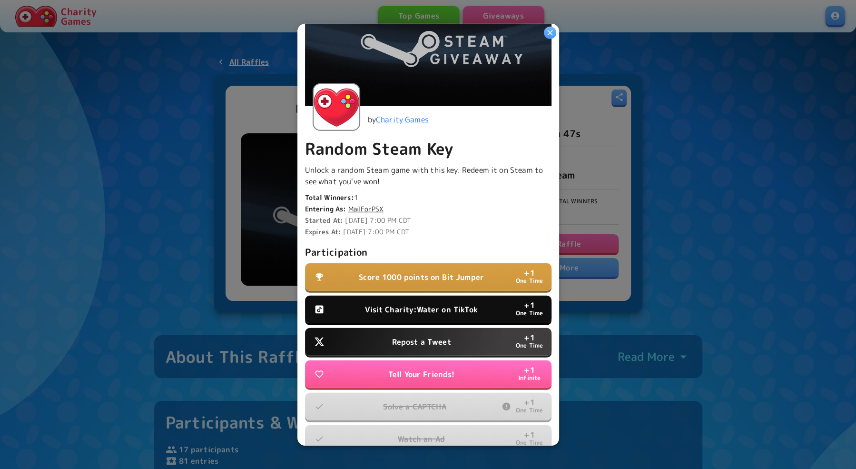
click at [443, 307] on p "Visit Charity:Water on TikTok" at bounding box center [421, 309] width 112 height 11
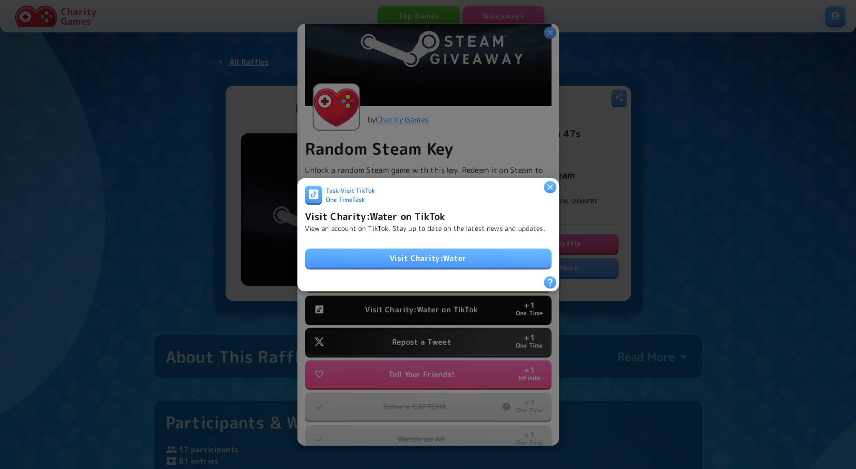
click at [435, 257] on link "Visit Charity:Water" at bounding box center [428, 257] width 246 height 19
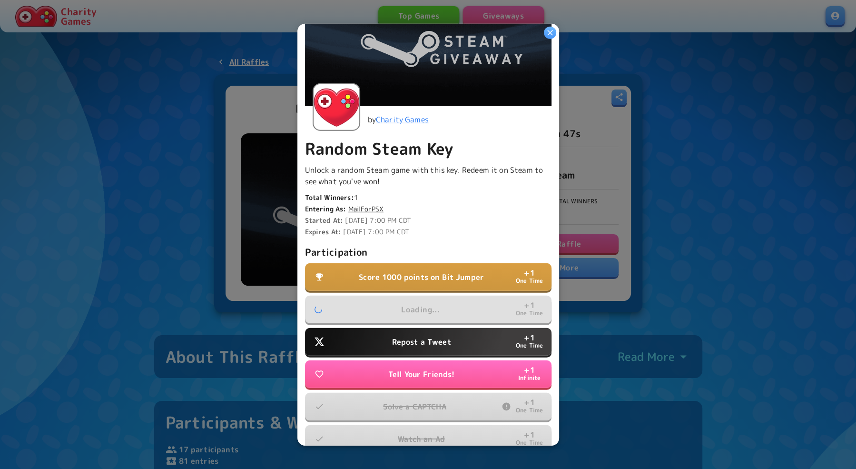
click at [441, 341] on p "Repost a Tweet" at bounding box center [421, 341] width 59 height 11
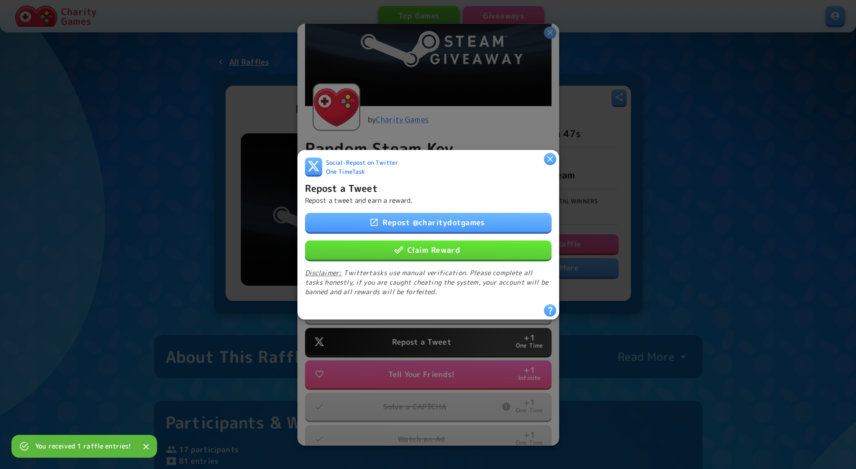
click at [441, 224] on link "Repost @ charitydotgames" at bounding box center [428, 221] width 246 height 19
click at [441, 251] on button "Claim Reward" at bounding box center [428, 249] width 246 height 19
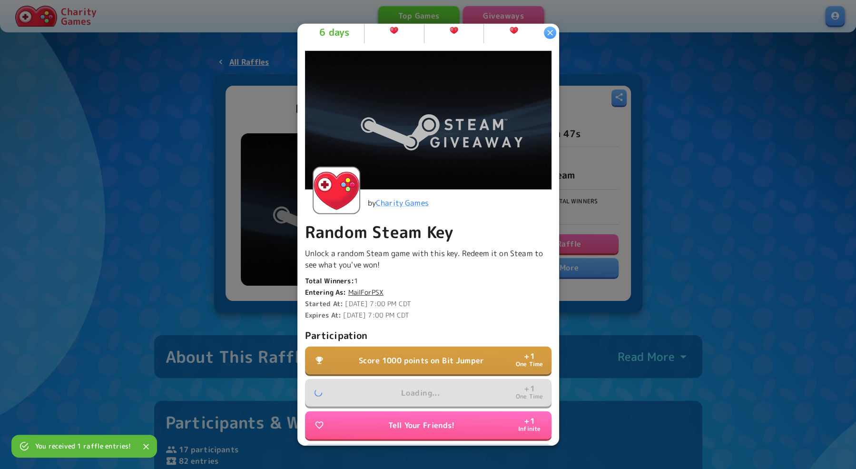
scroll to position [0, 0]
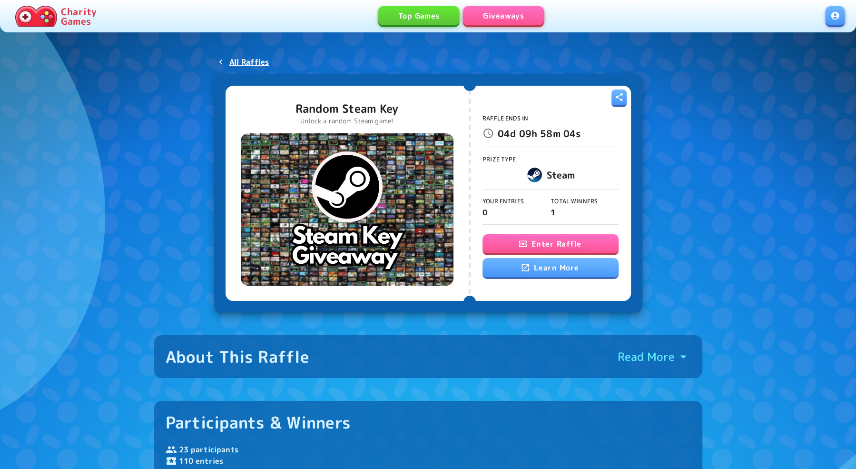
click at [540, 239] on button "Enter Raffle" at bounding box center [550, 243] width 136 height 19
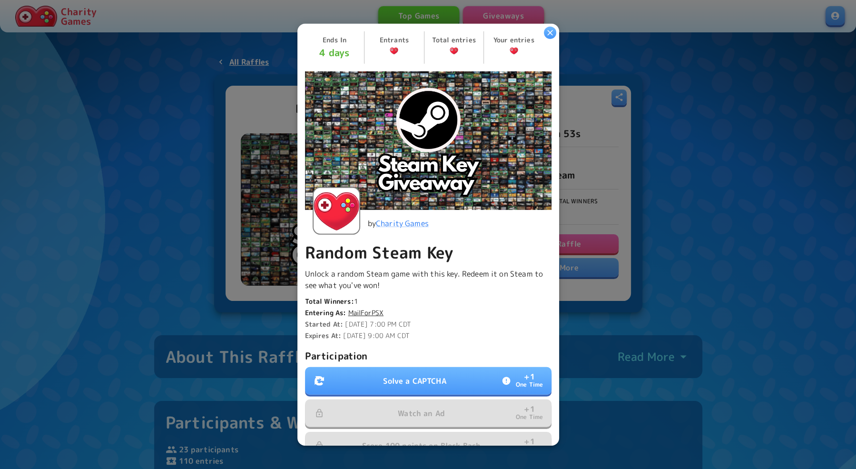
click at [418, 374] on button "Solve a CAPTCHA + 1 One Time" at bounding box center [428, 381] width 246 height 28
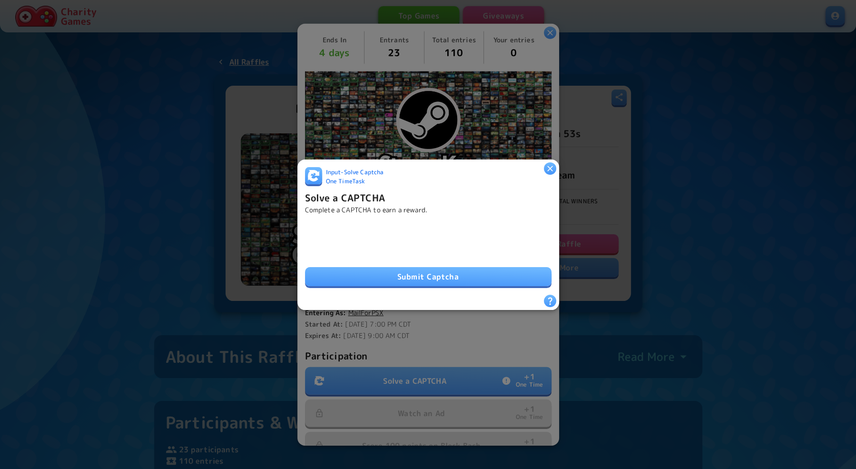
click at [371, 272] on button "Submit Captcha" at bounding box center [428, 276] width 246 height 19
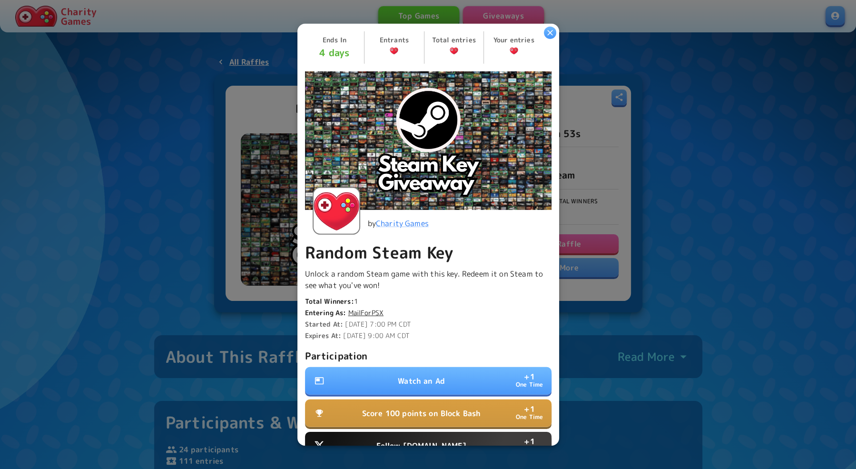
click at [442, 383] on p "Watch an Ad" at bounding box center [421, 380] width 47 height 11
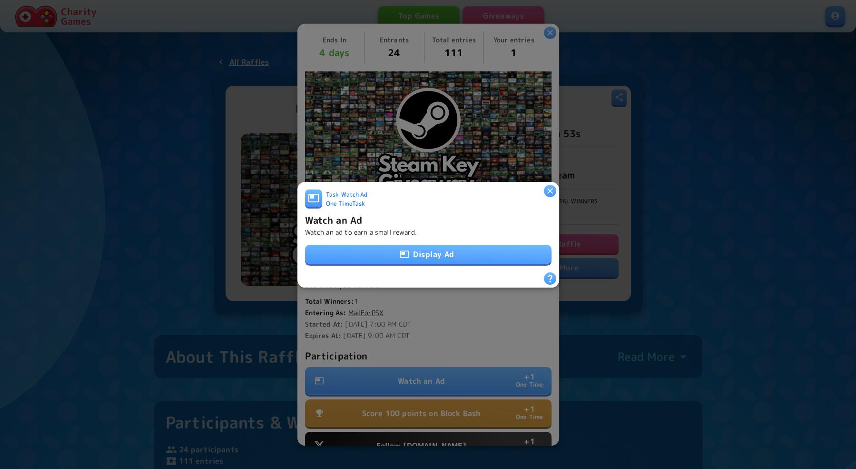
click at [412, 249] on button "Display Ad" at bounding box center [428, 254] width 246 height 19
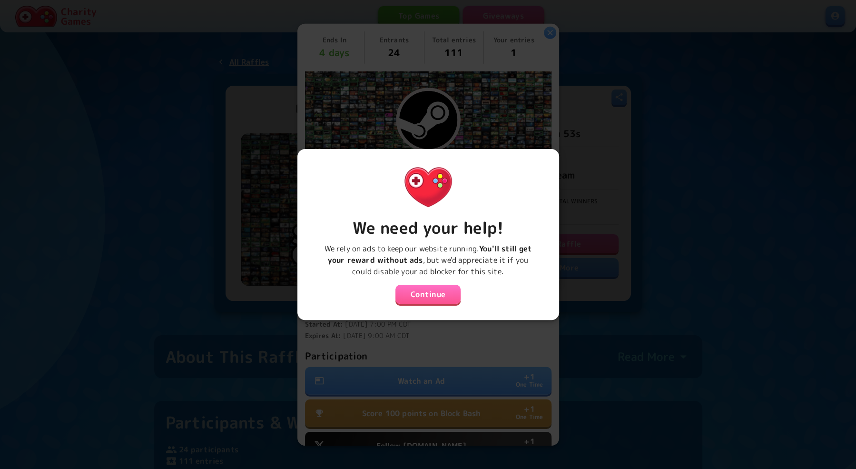
click at [432, 300] on button "Continue" at bounding box center [428, 294] width 66 height 19
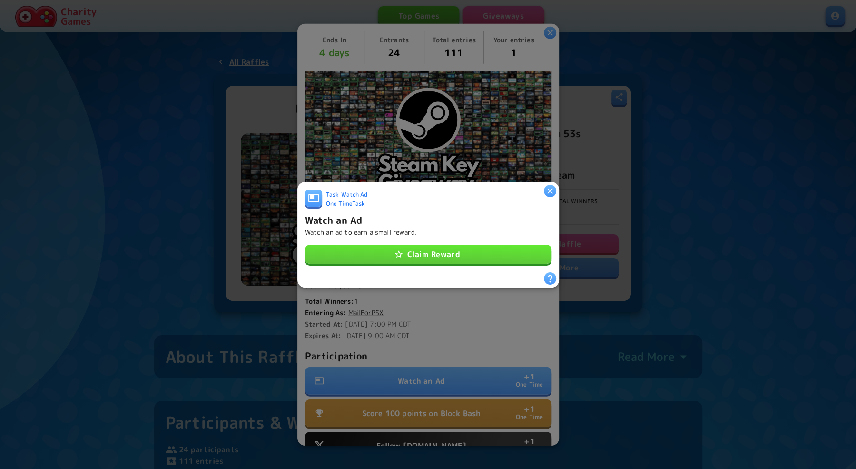
click at [464, 256] on button "Claim Reward" at bounding box center [428, 254] width 246 height 19
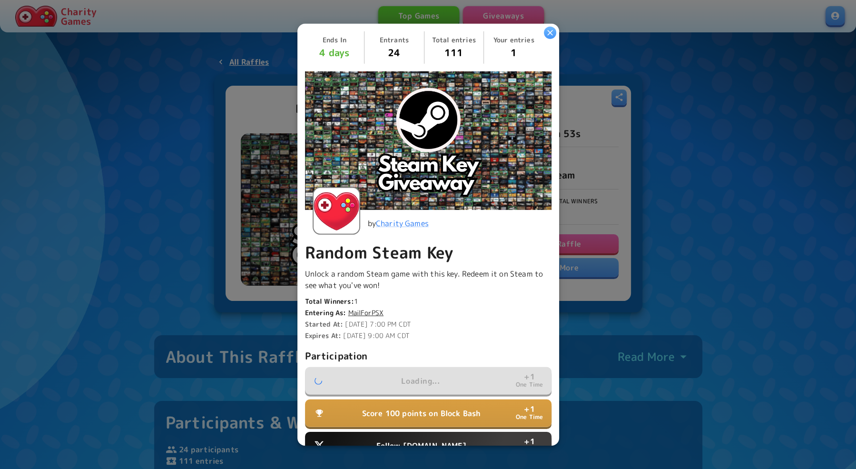
click at [418, 413] on p "Score 100 points on Block Bash" at bounding box center [421, 412] width 119 height 11
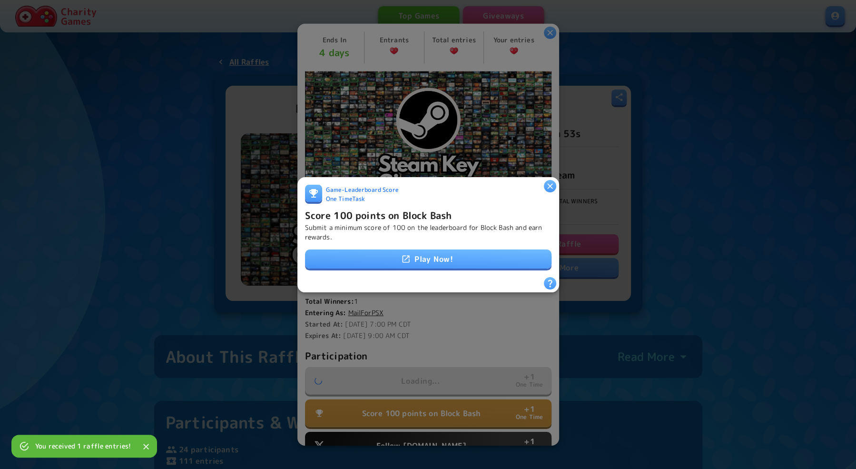
click at [549, 185] on icon "button" at bounding box center [550, 186] width 10 height 10
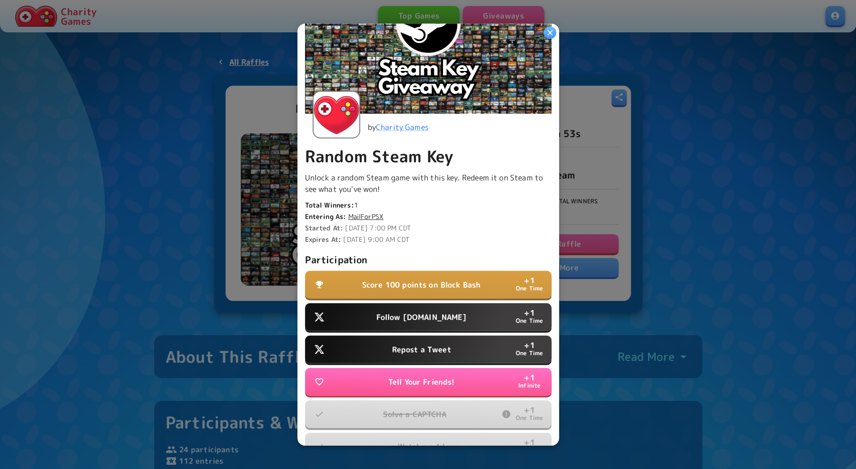
scroll to position [97, 0]
click at [413, 313] on p "Follow [DOMAIN_NAME]" at bounding box center [421, 316] width 90 height 11
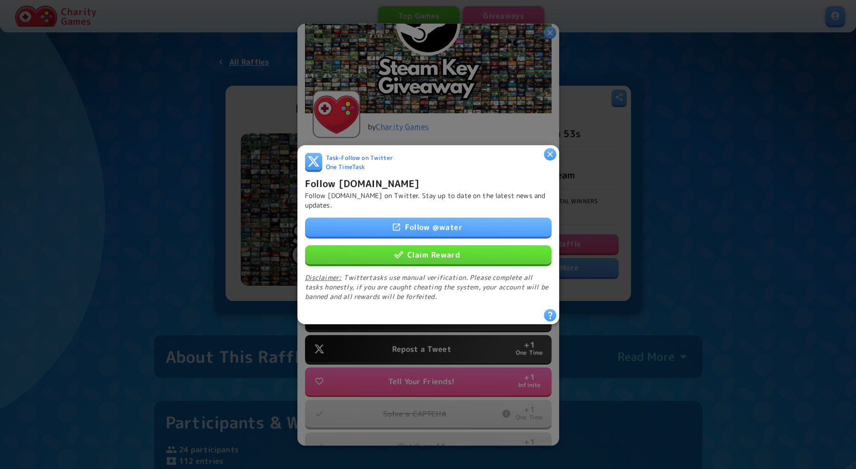
click at [449, 227] on link "Follow @ water" at bounding box center [428, 226] width 246 height 19
click at [449, 256] on button "Claim Reward" at bounding box center [428, 254] width 246 height 19
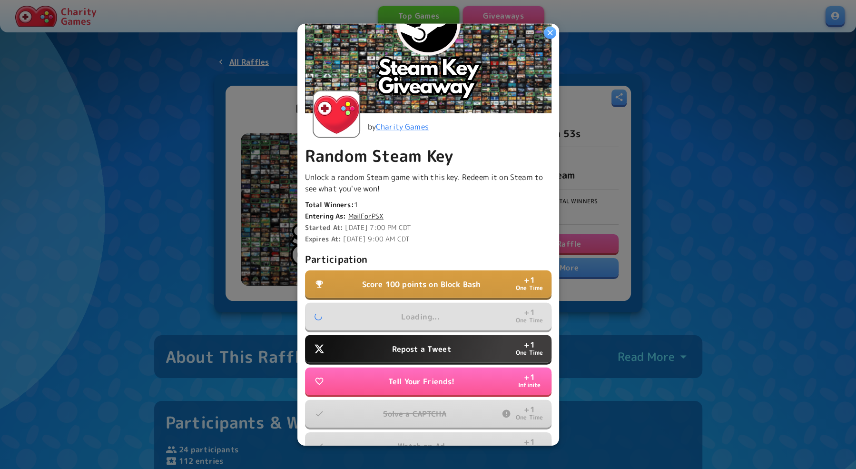
click at [440, 351] on p "Repost a Tweet" at bounding box center [421, 348] width 59 height 11
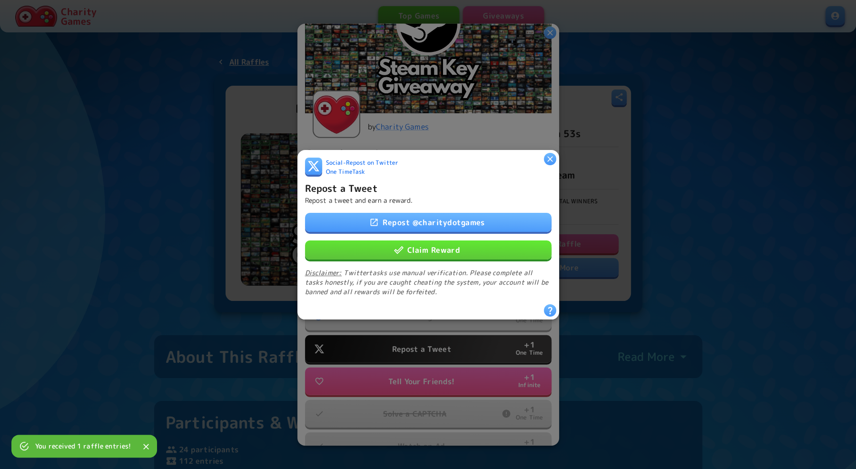
click at [432, 222] on link "Repost @ charitydotgames" at bounding box center [428, 221] width 246 height 19
click at [436, 251] on button "Claim Reward" at bounding box center [428, 249] width 246 height 19
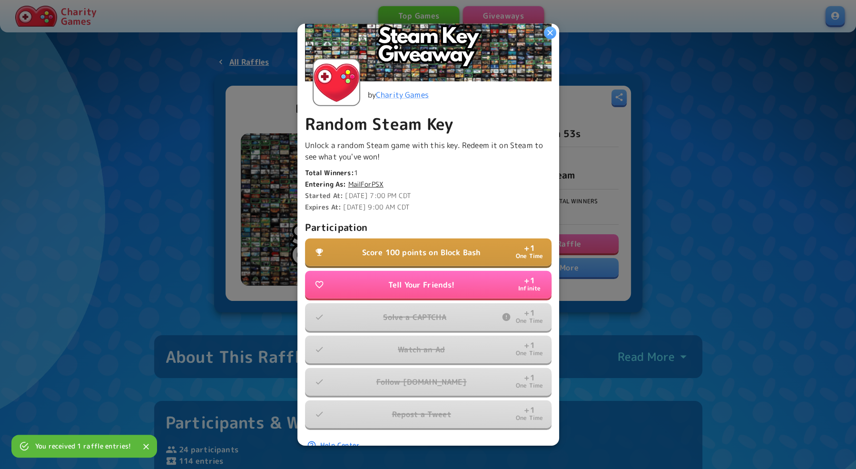
scroll to position [0, 0]
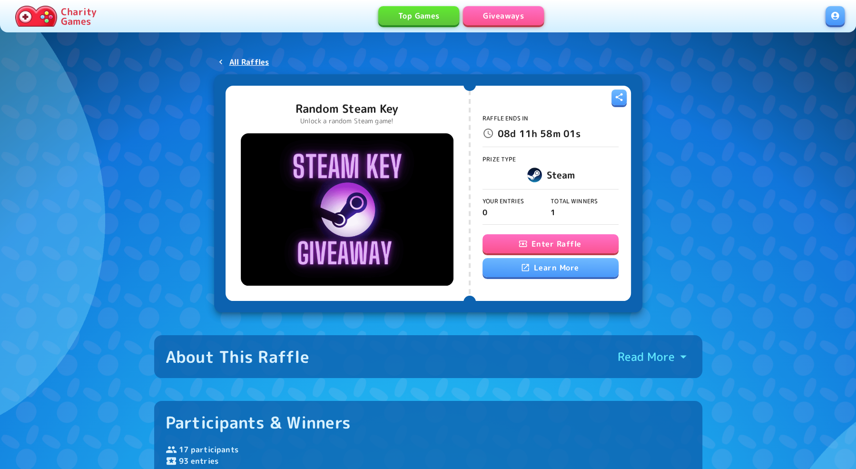
click at [562, 236] on button "Enter Raffle" at bounding box center [550, 243] width 136 height 19
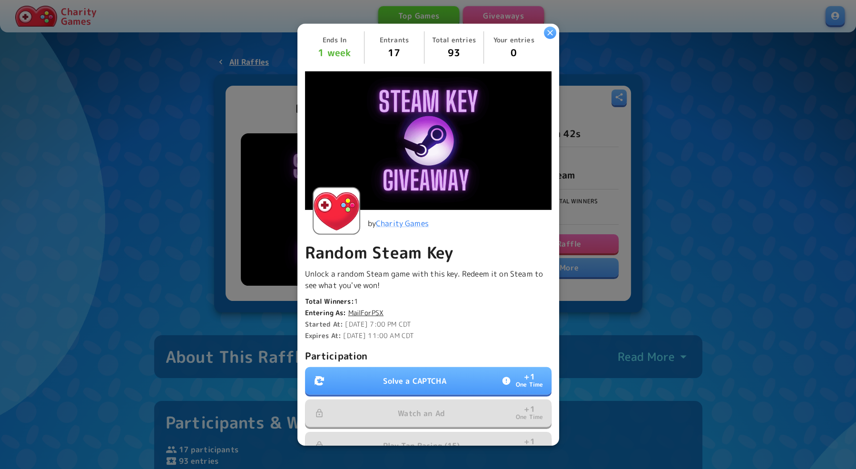
click at [411, 390] on button "Solve a CAPTCHA + 1 One Time" at bounding box center [428, 381] width 246 height 28
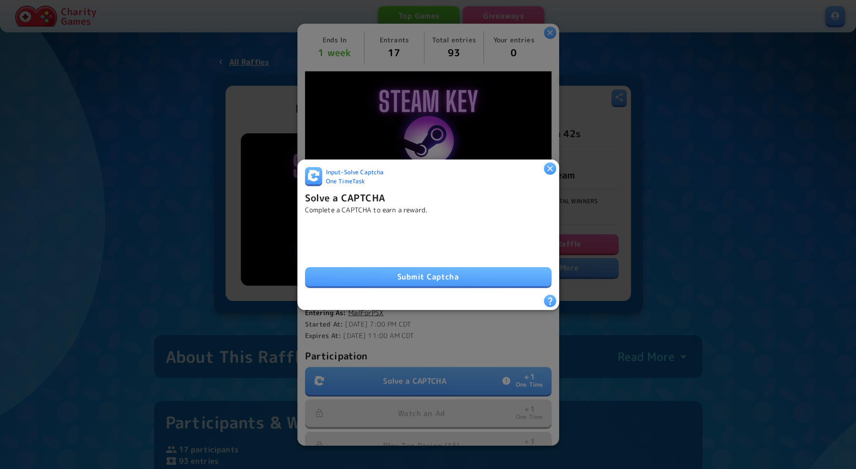
click at [397, 282] on button "Submit Captcha" at bounding box center [428, 276] width 246 height 19
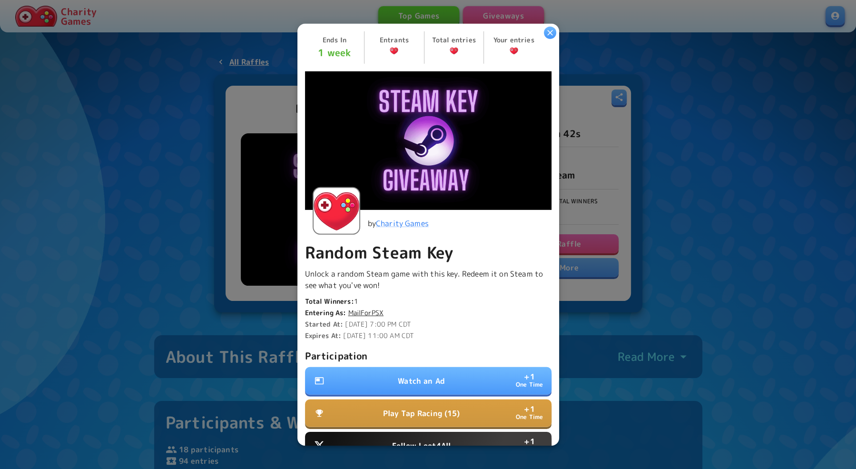
click at [428, 391] on button "Watch an Ad + 1 One Time" at bounding box center [428, 381] width 246 height 28
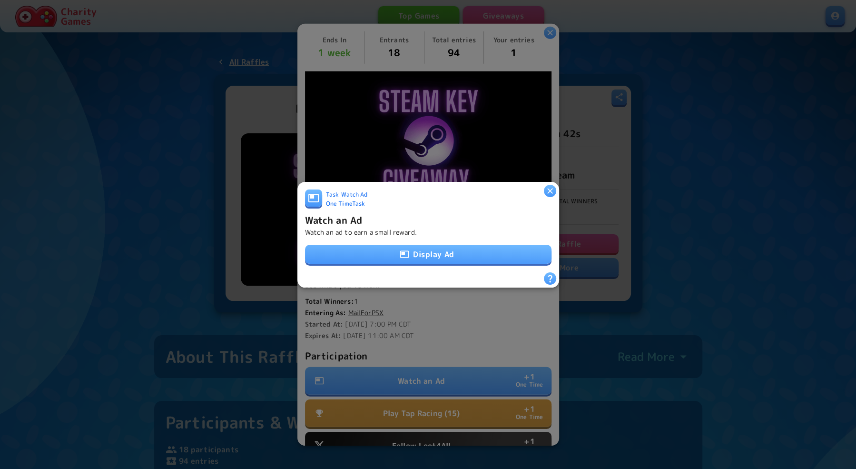
click at [426, 251] on button "Display Ad" at bounding box center [428, 254] width 246 height 19
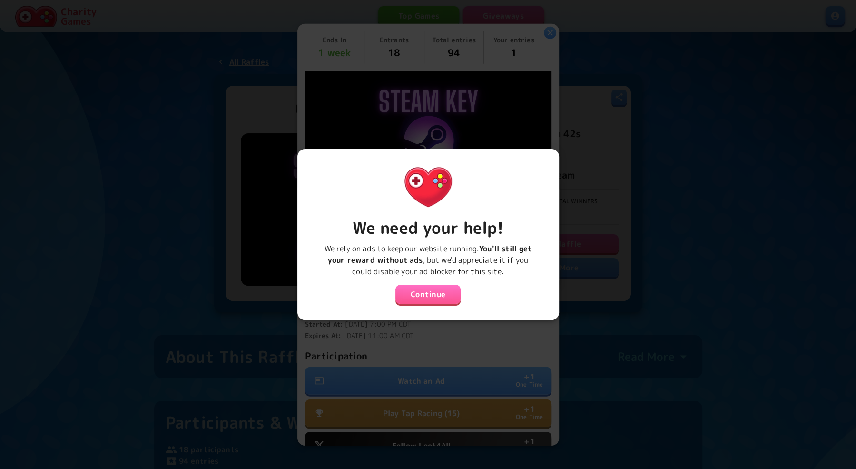
click at [426, 294] on button "Continue" at bounding box center [428, 294] width 66 height 19
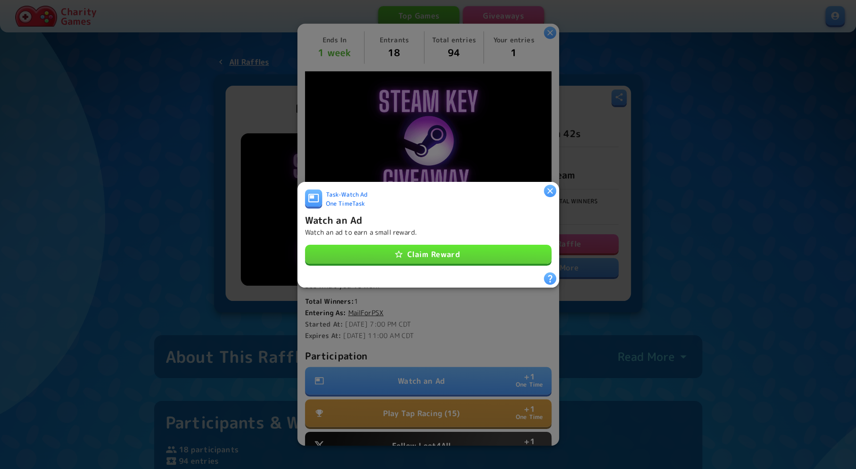
click at [426, 261] on button "Claim Reward" at bounding box center [428, 254] width 246 height 19
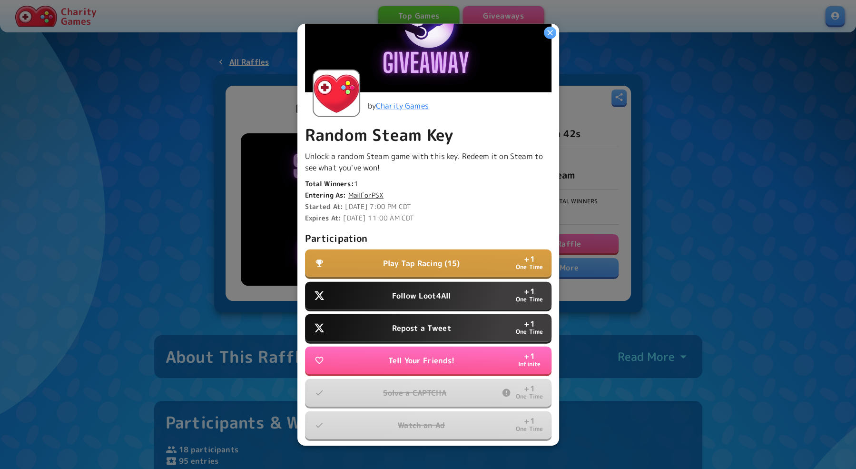
scroll to position [121, 0]
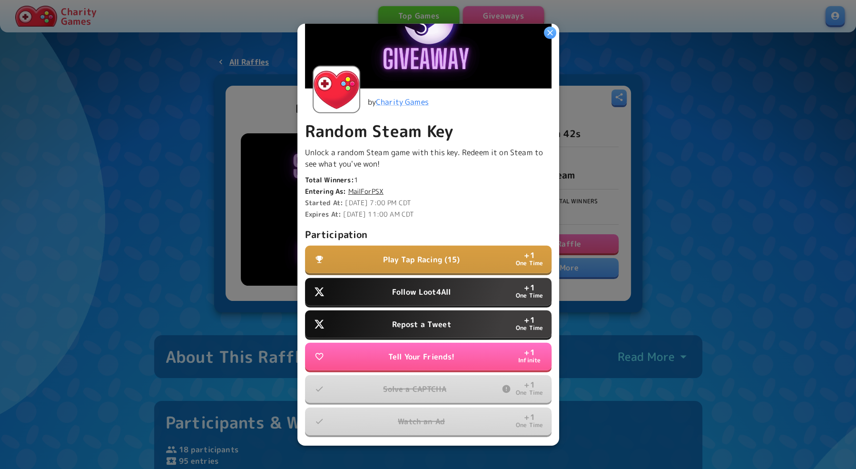
click at [426, 285] on button "Follow Loot4All + 1 One Time" at bounding box center [428, 292] width 246 height 28
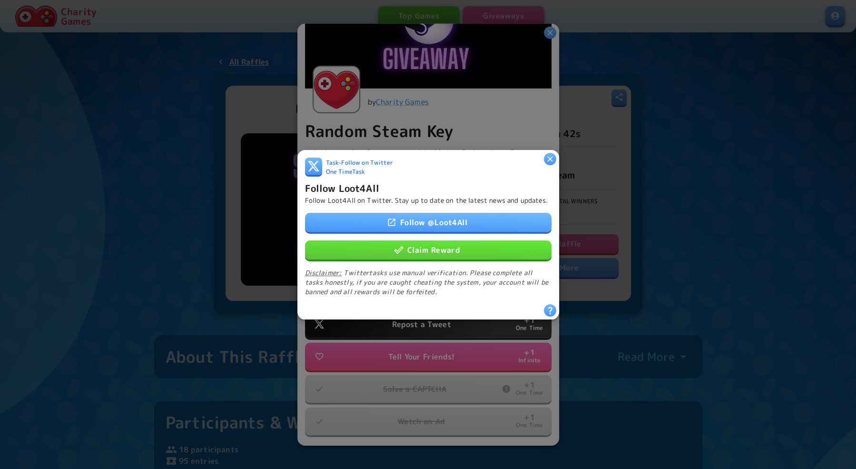
click at [442, 227] on link "Follow @ Loot4All" at bounding box center [428, 221] width 246 height 19
click at [458, 248] on button "Claim Reward" at bounding box center [428, 249] width 246 height 19
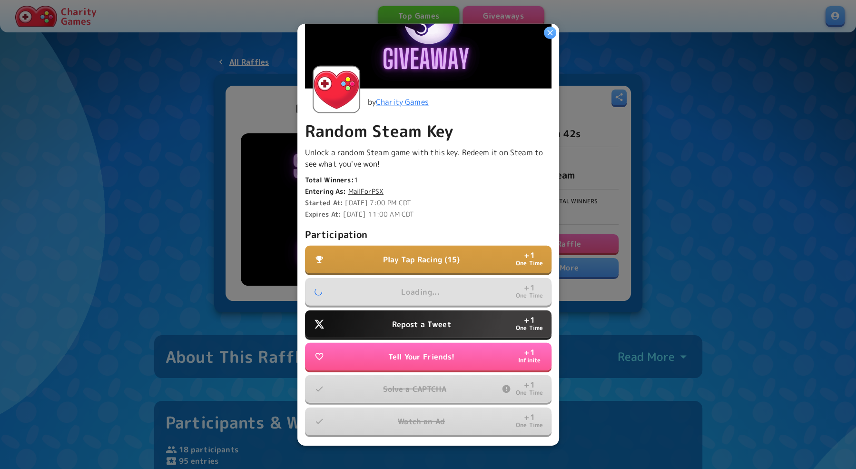
click at [425, 324] on p "Repost a Tweet" at bounding box center [421, 323] width 59 height 11
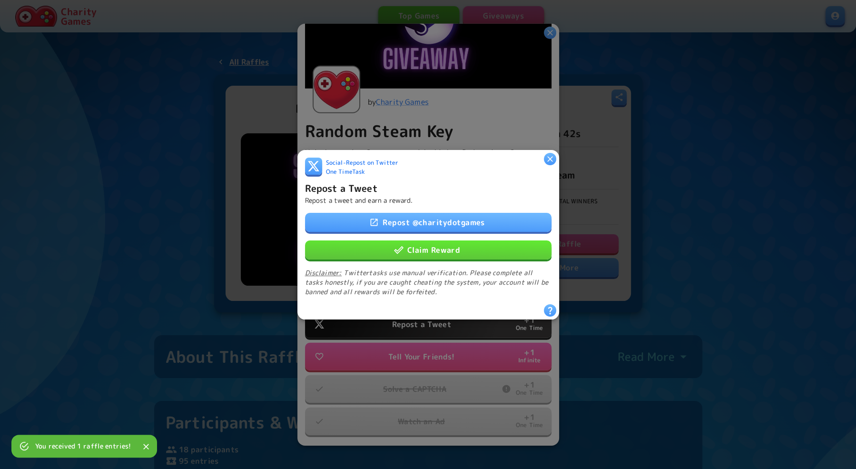
click at [428, 219] on link "Repost @ charitydotgames" at bounding box center [428, 221] width 246 height 19
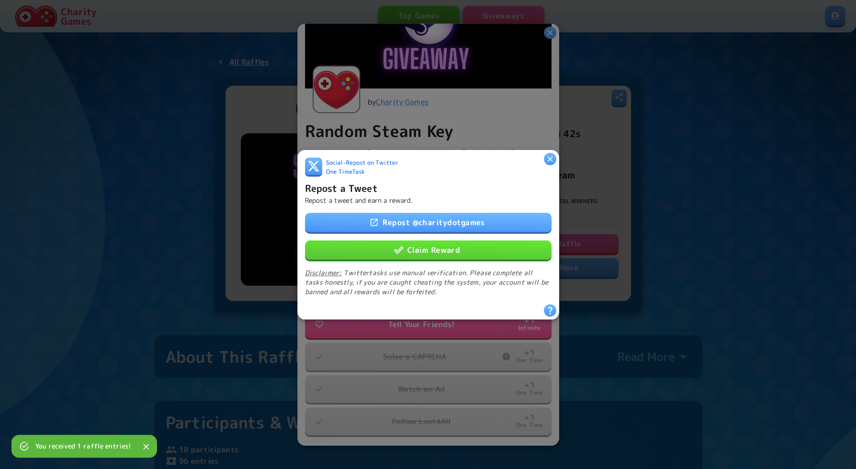
click at [428, 243] on button "Claim Reward" at bounding box center [428, 249] width 246 height 19
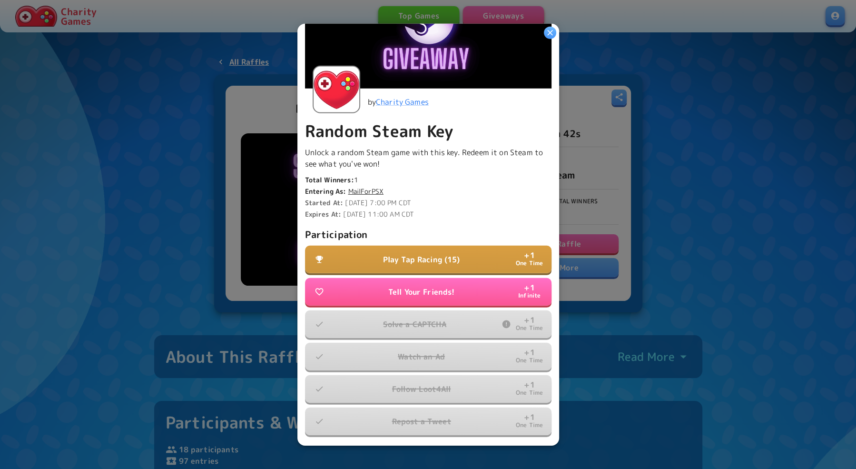
scroll to position [0, 0]
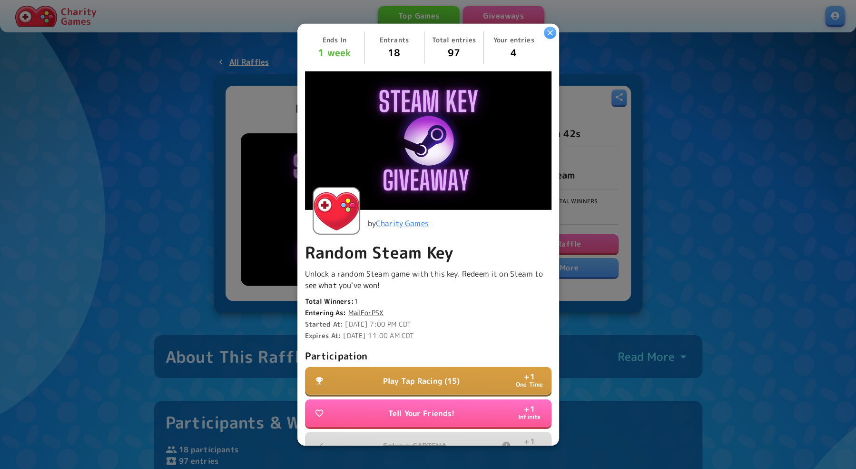
click at [436, 375] on p "Play Tap Racing (15)" at bounding box center [421, 380] width 77 height 11
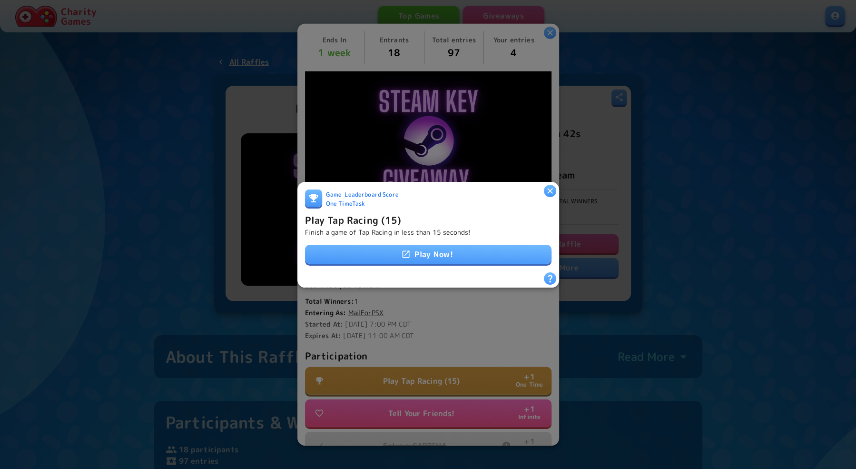
click at [433, 257] on link "Play Now!" at bounding box center [428, 254] width 246 height 19
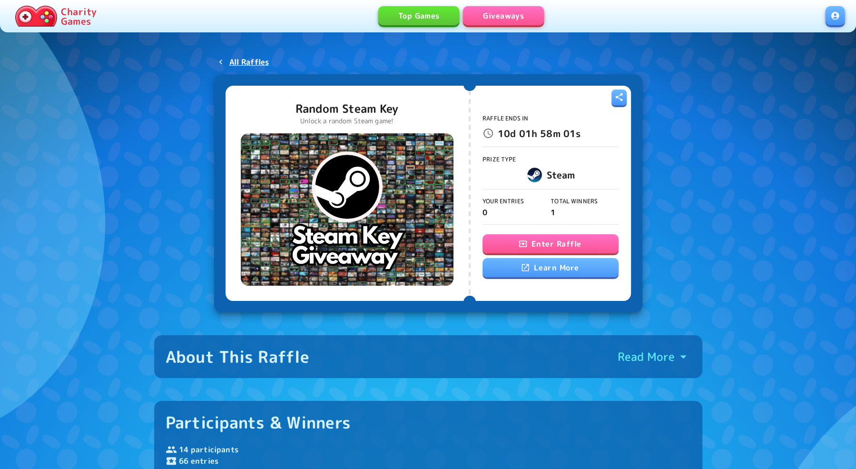
click at [549, 247] on button "Enter Raffle" at bounding box center [550, 243] width 136 height 19
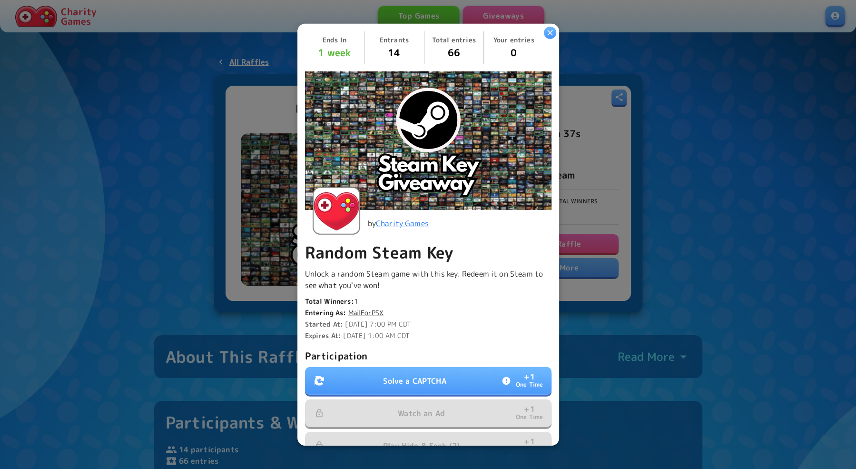
click at [415, 378] on p "Solve a CAPTCHA" at bounding box center [414, 380] width 63 height 11
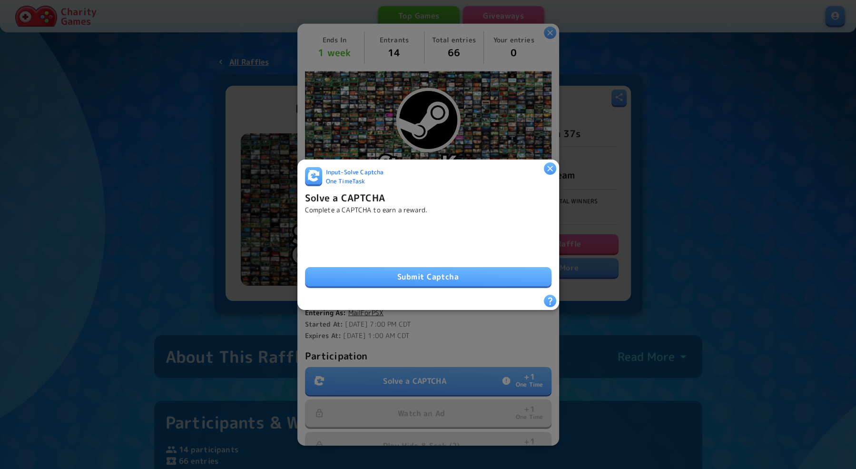
click at [394, 279] on button "Submit Captcha" at bounding box center [428, 276] width 246 height 19
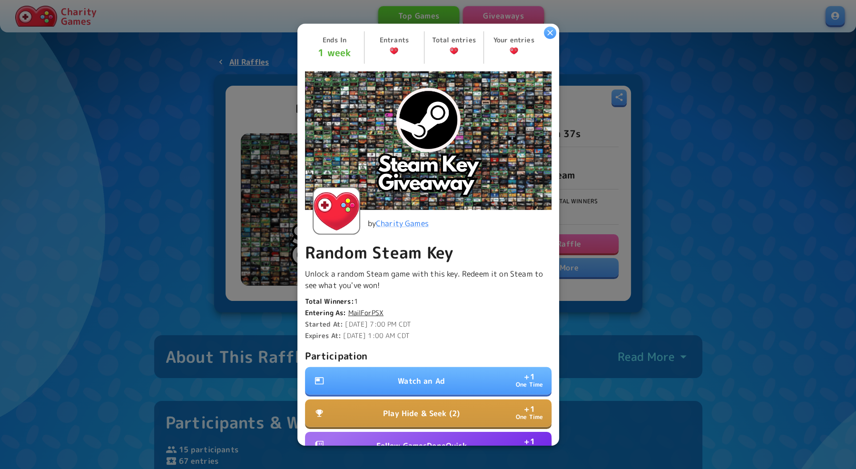
click at [429, 386] on button "Watch an Ad + 1 One Time" at bounding box center [428, 381] width 246 height 28
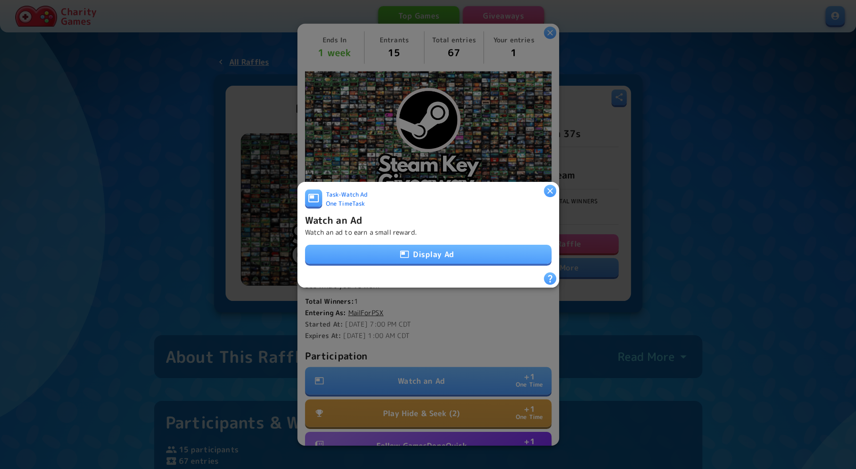
click at [421, 252] on button "Display Ad" at bounding box center [428, 254] width 246 height 19
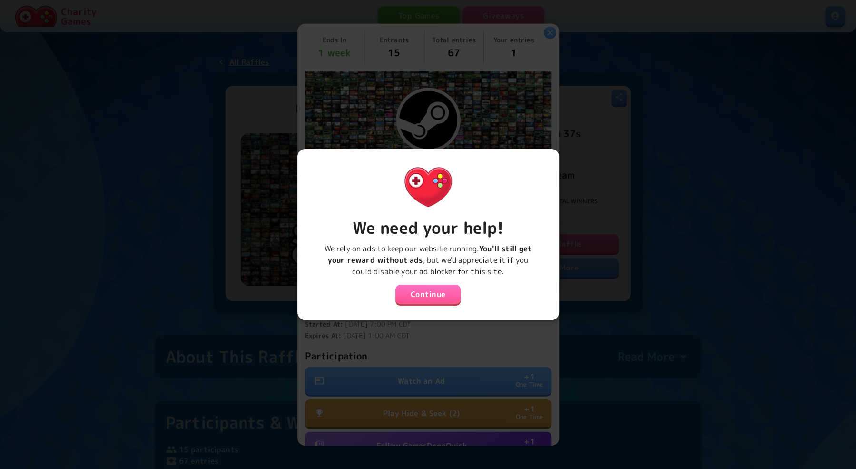
click at [421, 286] on button "Continue" at bounding box center [428, 294] width 66 height 19
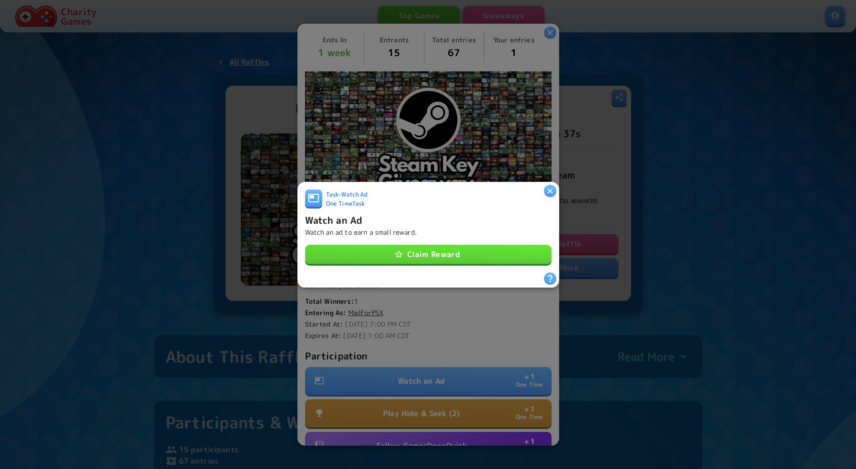
click at [421, 260] on button "Claim Reward" at bounding box center [428, 254] width 246 height 19
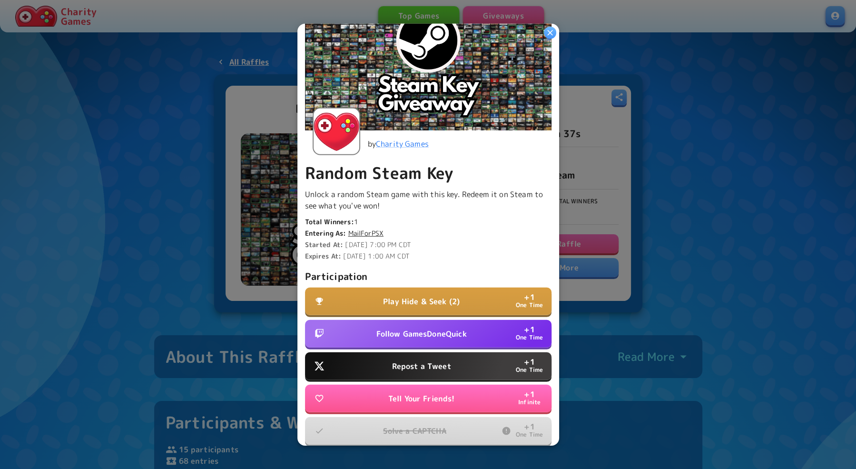
scroll to position [95, 0]
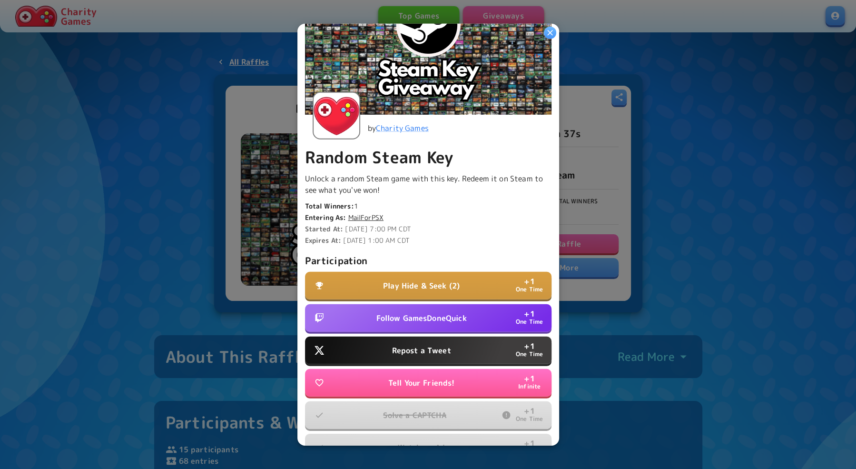
click at [445, 315] on p "Follow GamesDoneQuick" at bounding box center [421, 317] width 90 height 11
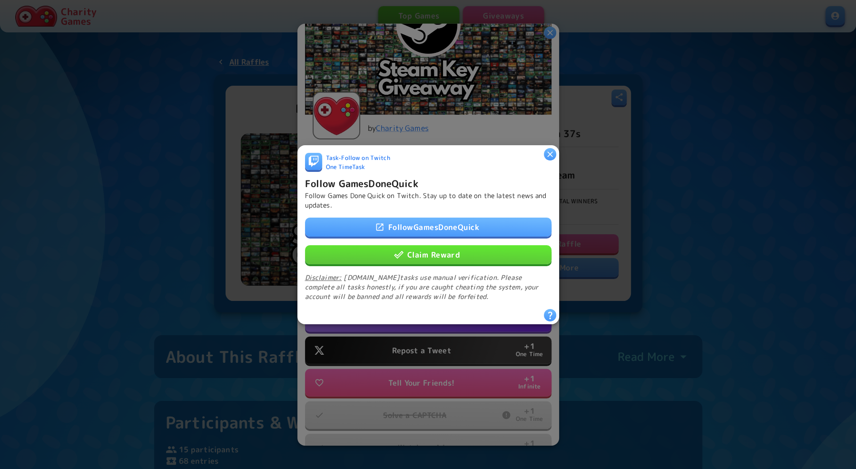
click at [436, 233] on link "Follow GamesDoneQuick" at bounding box center [428, 226] width 246 height 19
click at [436, 248] on button "Claim Reward" at bounding box center [428, 254] width 246 height 19
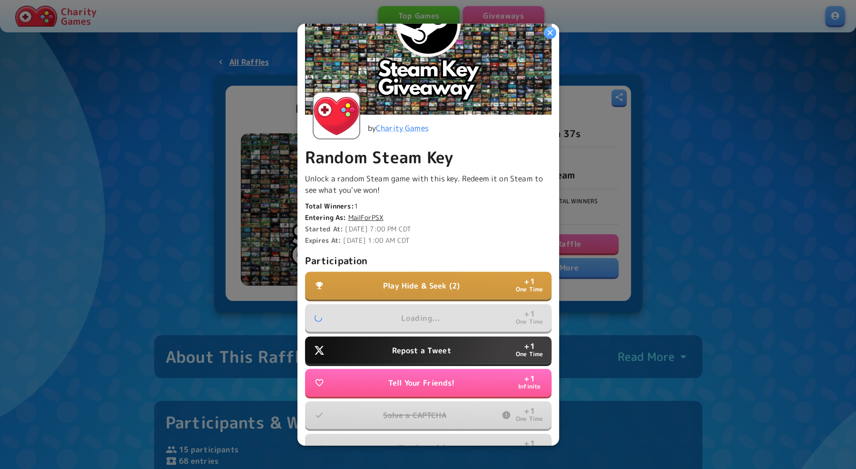
click at [433, 356] on button "Repost a Tweet + 1 One Time" at bounding box center [428, 350] width 246 height 28
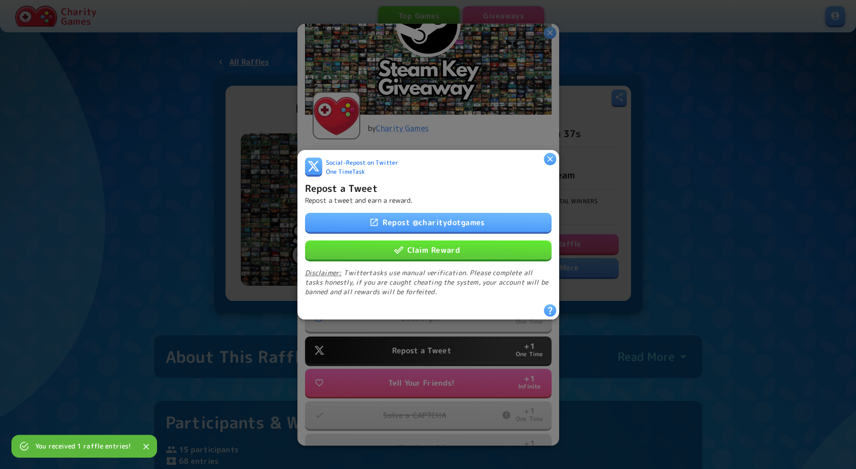
click at [433, 226] on link "Repost @ charitydotgames" at bounding box center [428, 221] width 246 height 19
click at [433, 246] on button "Claim Reward" at bounding box center [428, 249] width 246 height 19
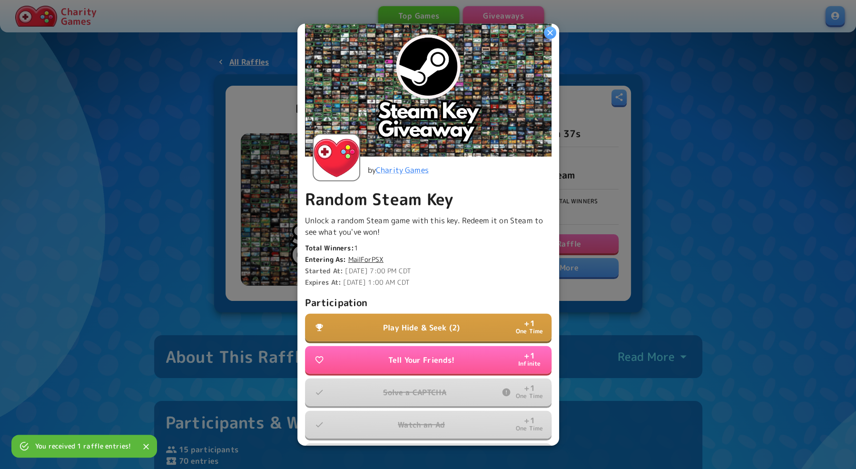
scroll to position [0, 0]
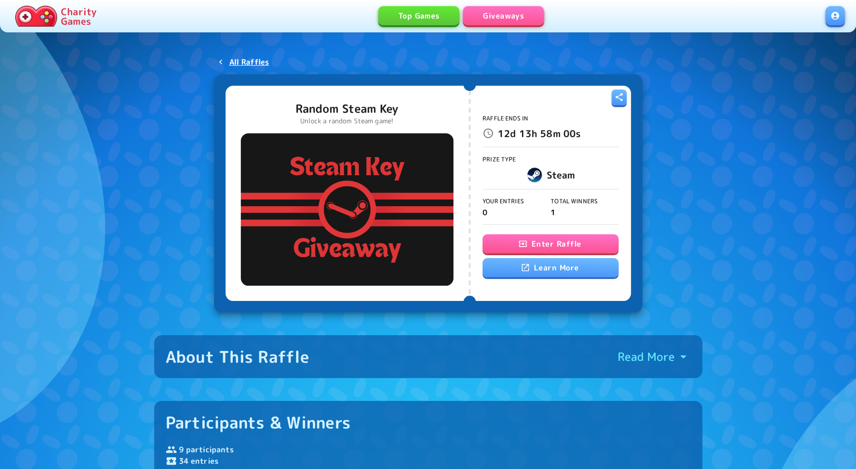
click at [523, 243] on icon "button" at bounding box center [523, 244] width 8 height 6
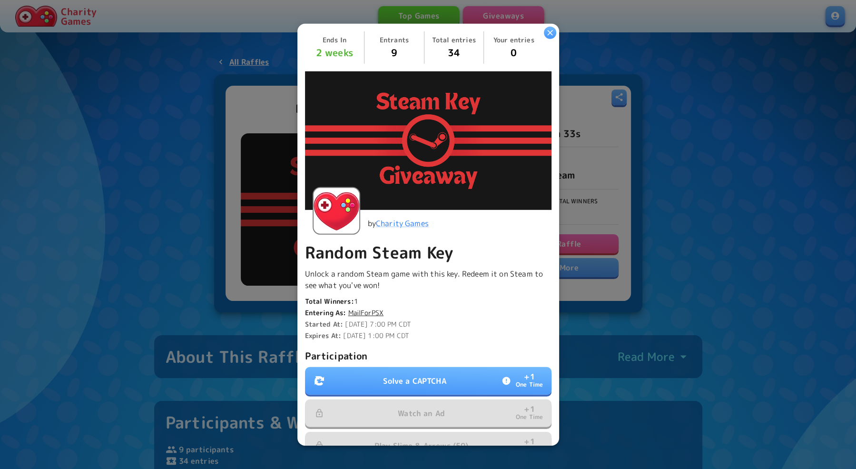
click at [405, 379] on p "Solve a CAPTCHA" at bounding box center [414, 380] width 63 height 11
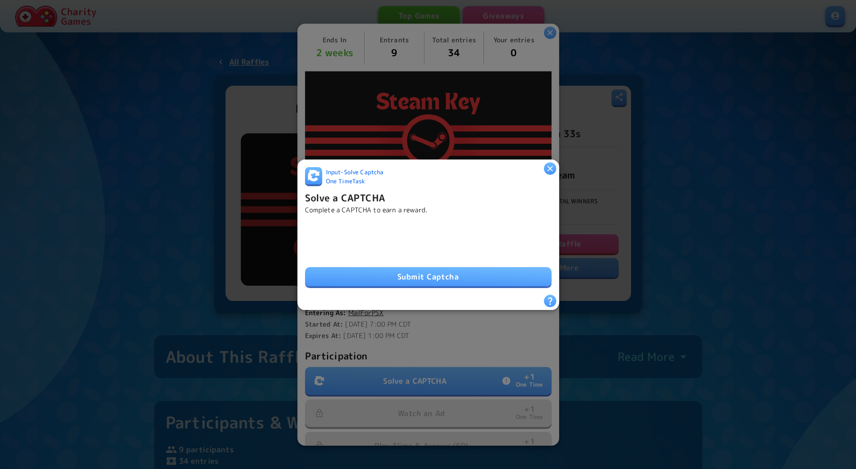
click at [383, 280] on button "Submit Captcha" at bounding box center [428, 276] width 246 height 19
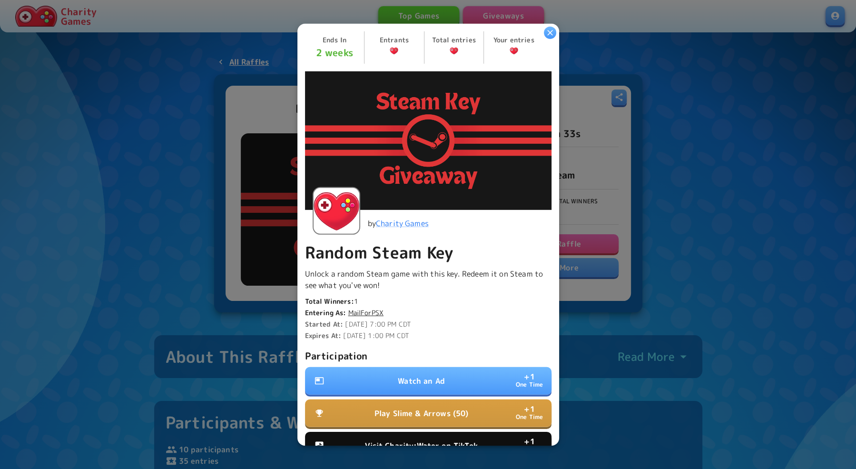
click at [419, 386] on button "Watch an Ad + 1 One Time" at bounding box center [428, 381] width 246 height 28
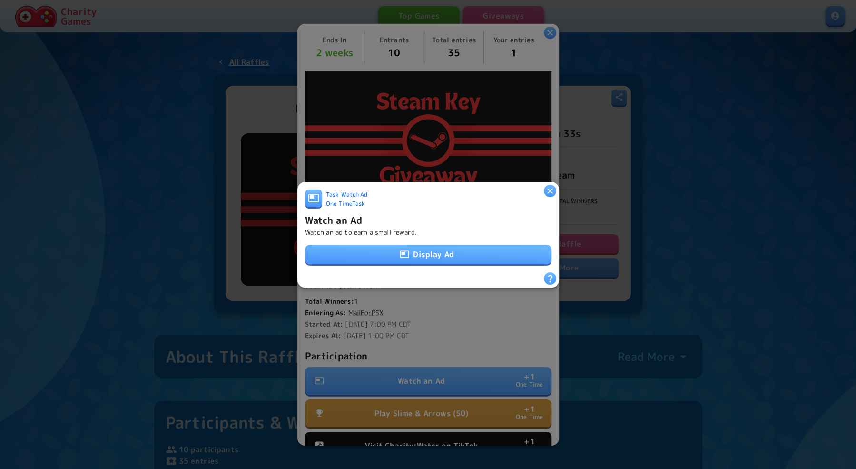
click at [424, 251] on button "Display Ad" at bounding box center [428, 254] width 246 height 19
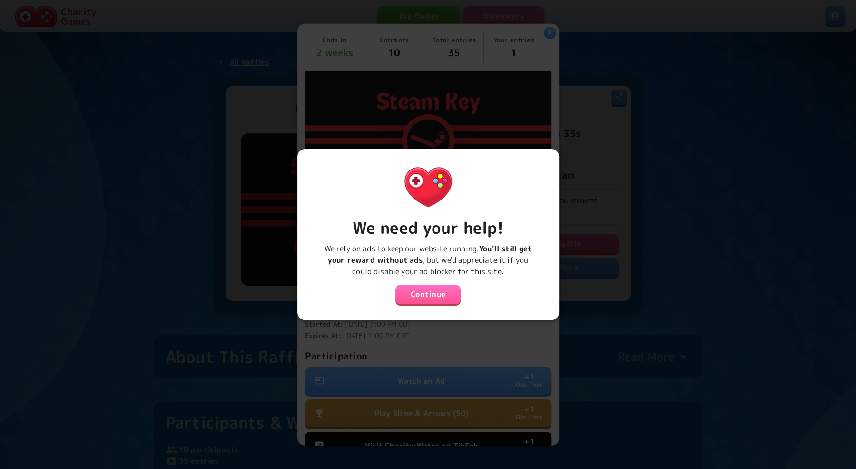
click at [424, 286] on button "Continue" at bounding box center [428, 294] width 66 height 19
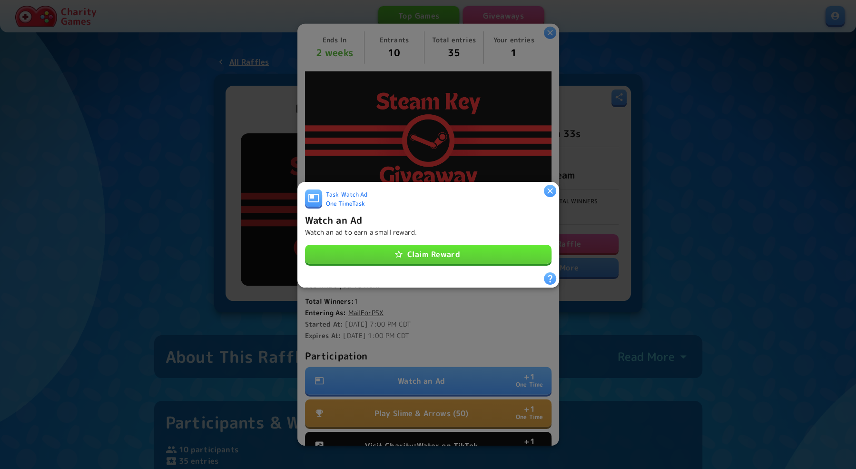
click at [424, 262] on button "Claim Reward" at bounding box center [428, 254] width 246 height 19
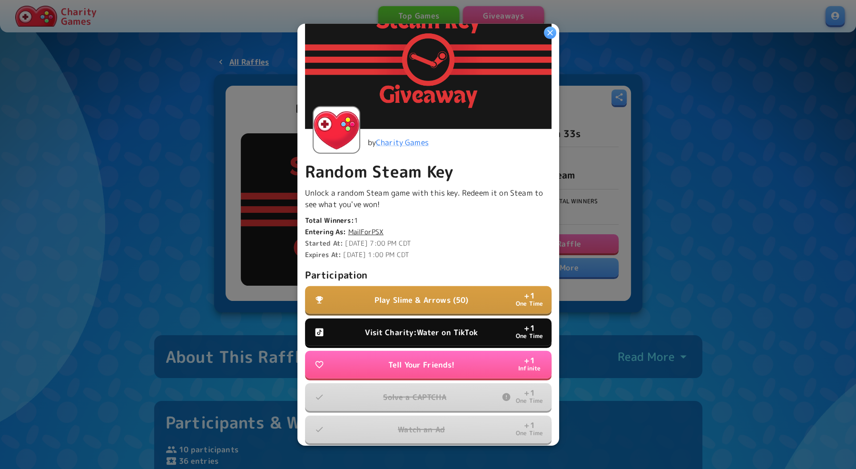
scroll to position [88, 0]
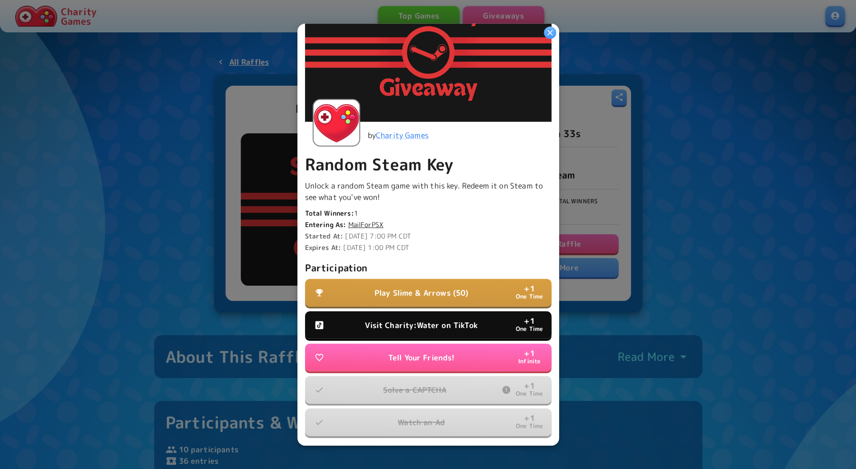
click at [415, 324] on p "Visit Charity:Water on TikTok" at bounding box center [421, 324] width 112 height 11
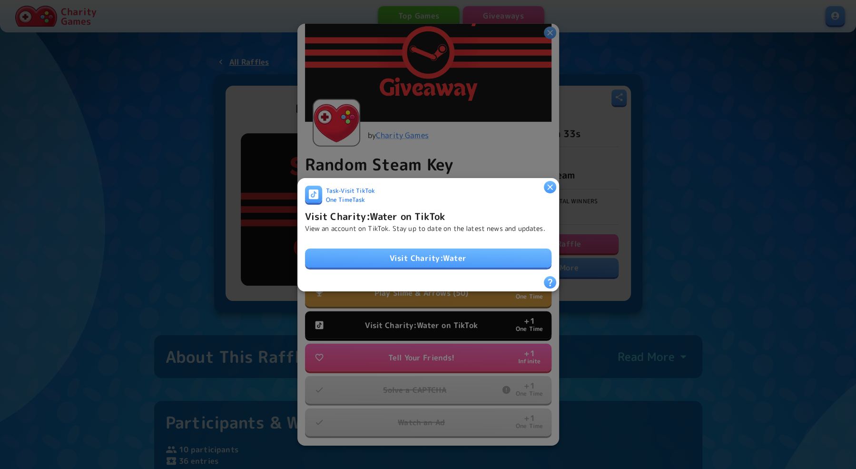
click at [439, 259] on link "Visit Charity:Water" at bounding box center [428, 257] width 246 height 19
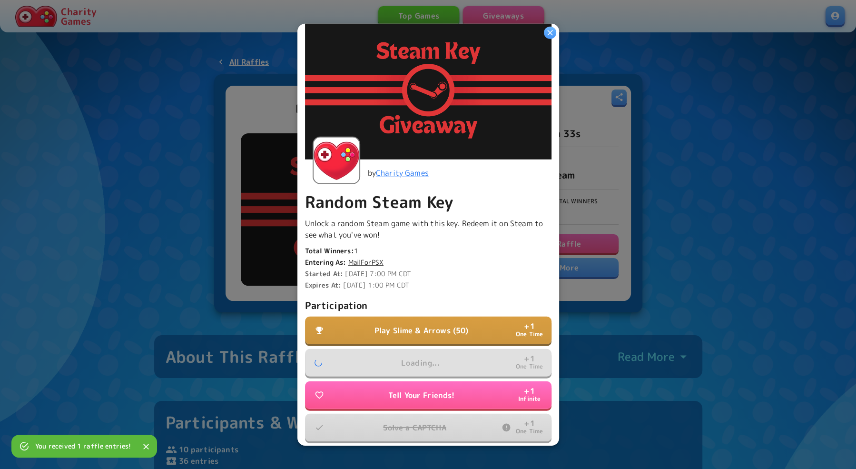
scroll to position [0, 0]
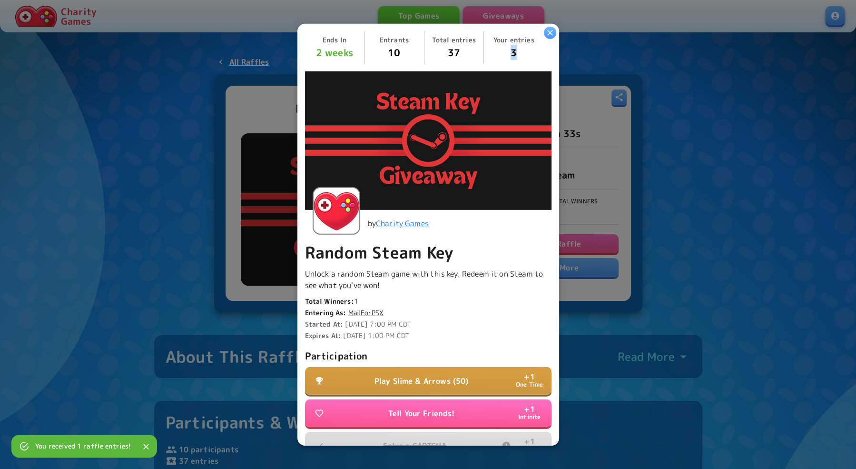
drag, startPoint x: 501, startPoint y: 50, endPoint x: 521, endPoint y: 50, distance: 19.5
click at [521, 50] on span "3" at bounding box center [514, 51] width 52 height 15
click at [435, 383] on p "Play Slime & Arrows (50)" at bounding box center [421, 380] width 94 height 11
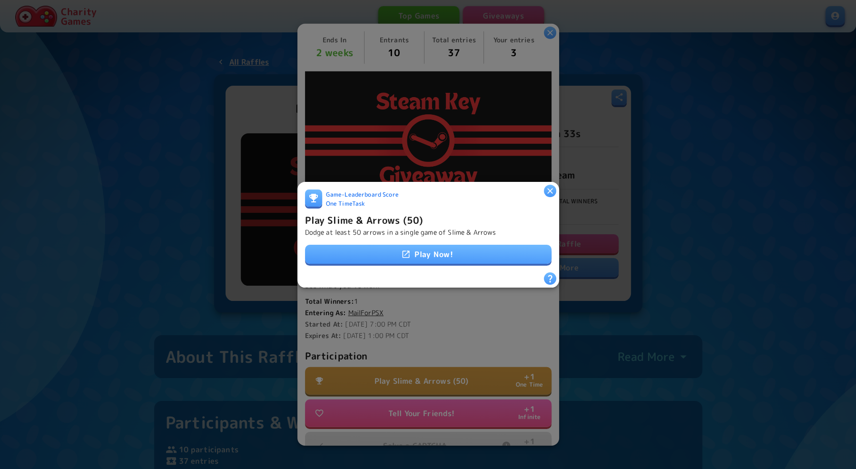
click at [434, 249] on link "Play Now!" at bounding box center [428, 254] width 246 height 19
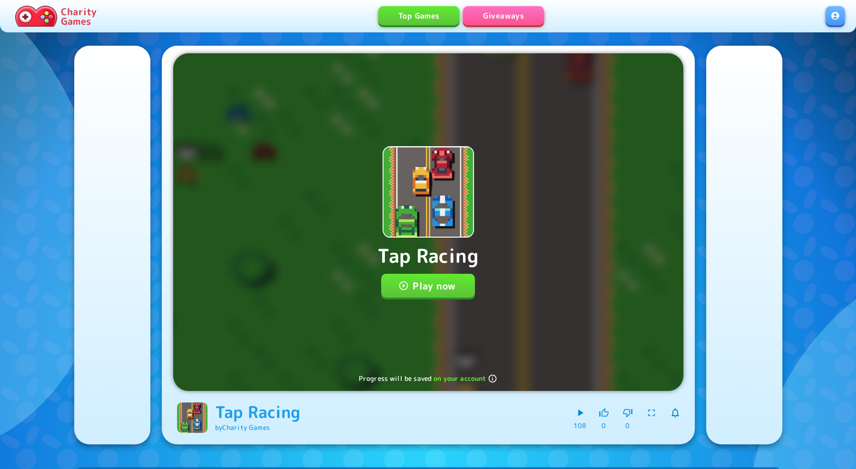
click at [437, 292] on button "Play now" at bounding box center [428, 286] width 94 height 24
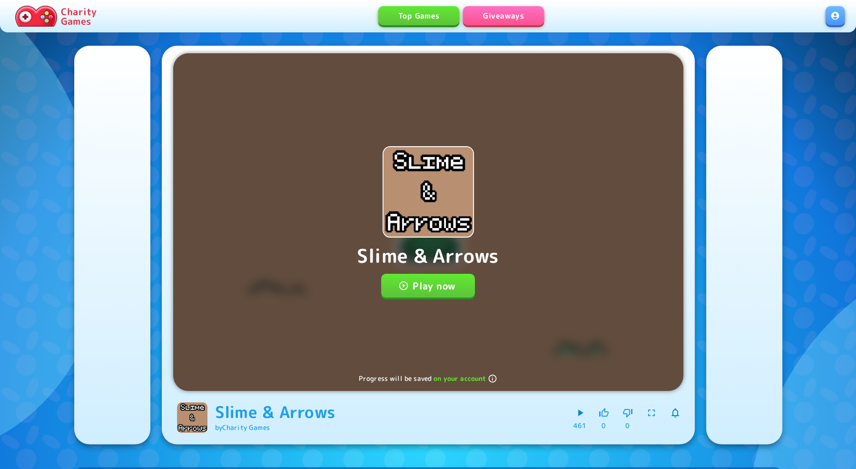
click at [409, 287] on button "Play now" at bounding box center [428, 286] width 94 height 24
